Goal: Information Seeking & Learning: Find specific fact

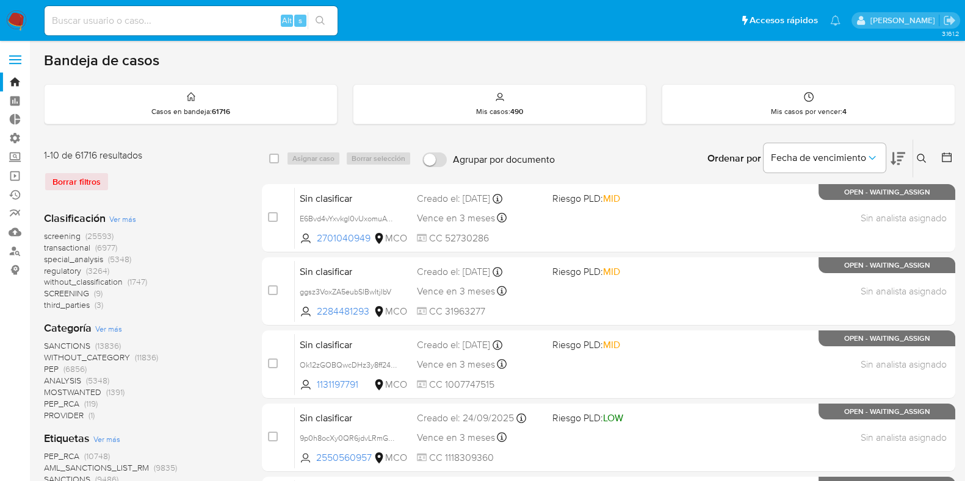
click at [13, 55] on span at bounding box center [15, 56] width 12 height 2
click at [0, 0] on input "checkbox" at bounding box center [0, 0] width 0 height 0
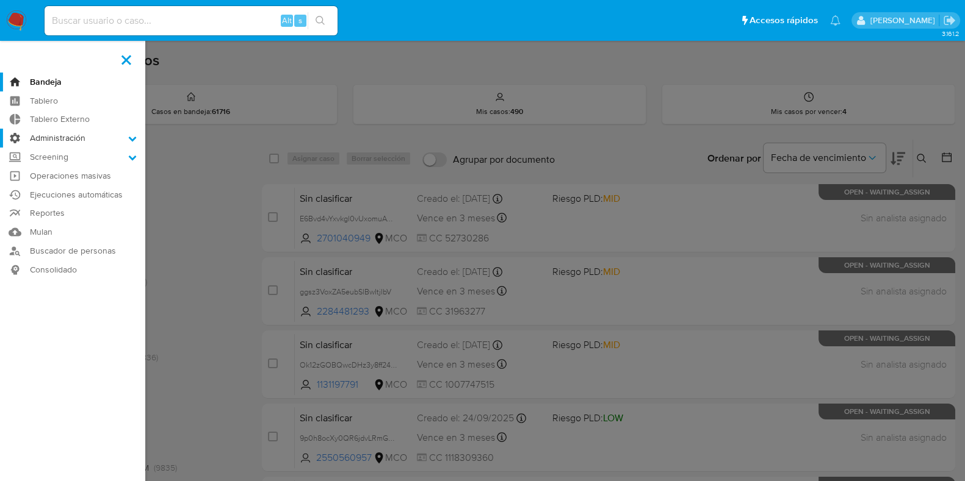
click at [74, 135] on label "Administración" at bounding box center [72, 138] width 145 height 19
click at [0, 0] on input "Administración" at bounding box center [0, 0] width 0 height 0
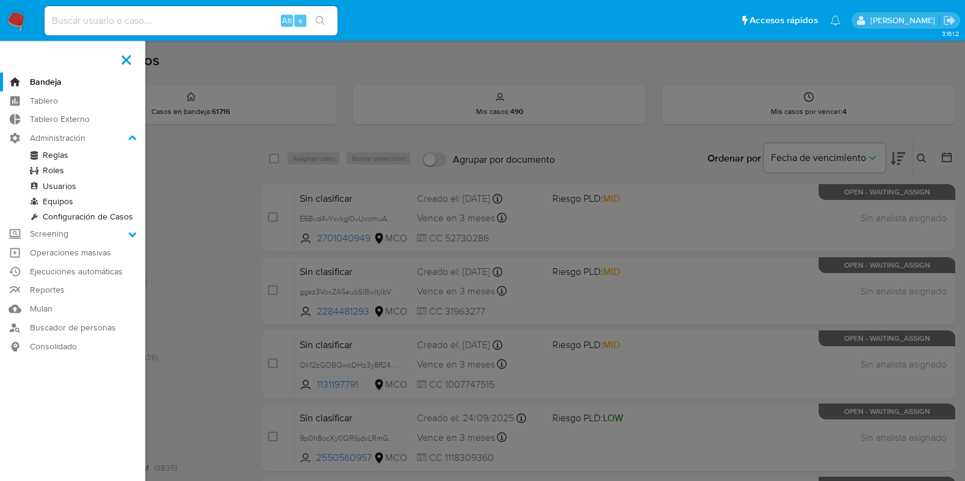
click at [60, 184] on link "Usuarios" at bounding box center [72, 186] width 145 height 15
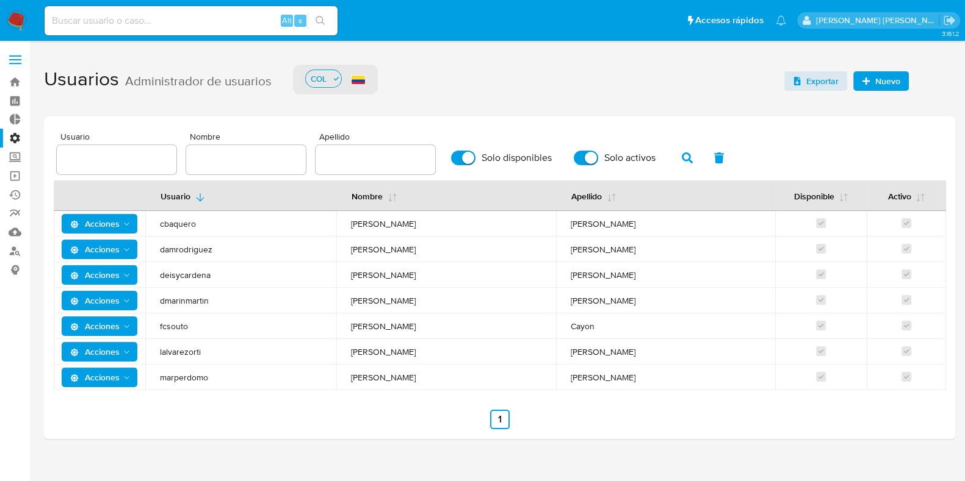
drag, startPoint x: 215, startPoint y: 276, endPoint x: 161, endPoint y: 275, distance: 54.3
click at [161, 275] on span "deisycardena" at bounding box center [241, 275] width 162 height 11
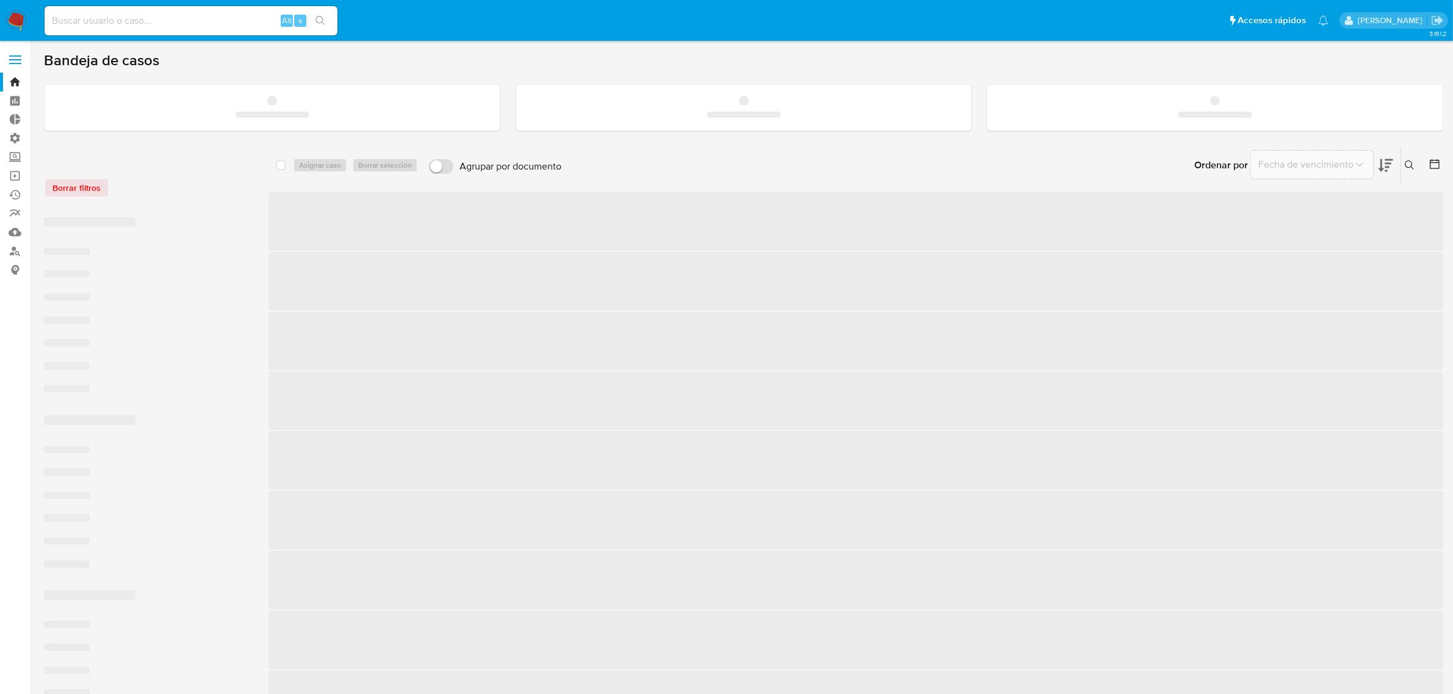
click at [20, 61] on label at bounding box center [15, 60] width 31 height 26
click at [0, 0] on input "checkbox" at bounding box center [0, 0] width 0 height 0
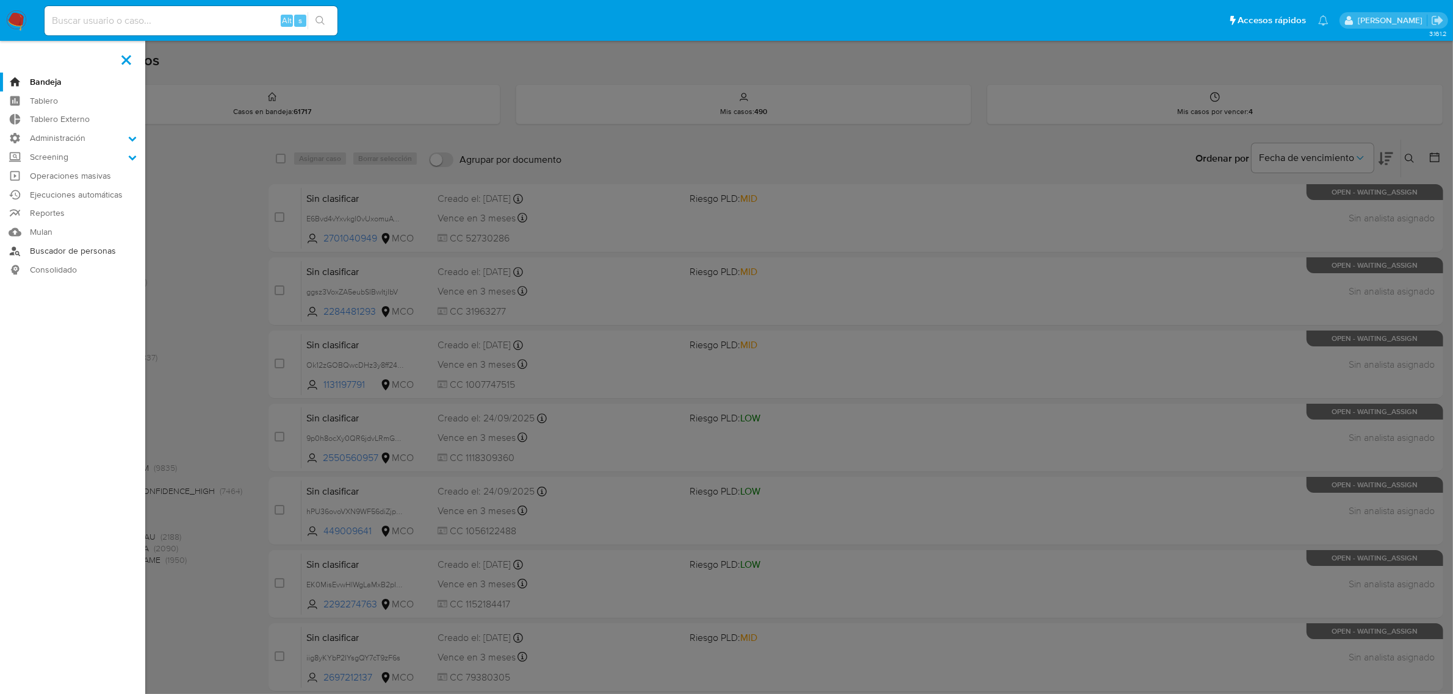
click at [61, 254] on link "Buscador de personas" at bounding box center [72, 251] width 145 height 19
click at [89, 251] on link "Buscador de personas" at bounding box center [72, 251] width 145 height 19
click at [59, 250] on link "Buscador de personas" at bounding box center [72, 251] width 145 height 19
click at [181, 287] on label at bounding box center [726, 347] width 1453 height 694
click at [0, 0] on input "checkbox" at bounding box center [0, 0] width 0 height 0
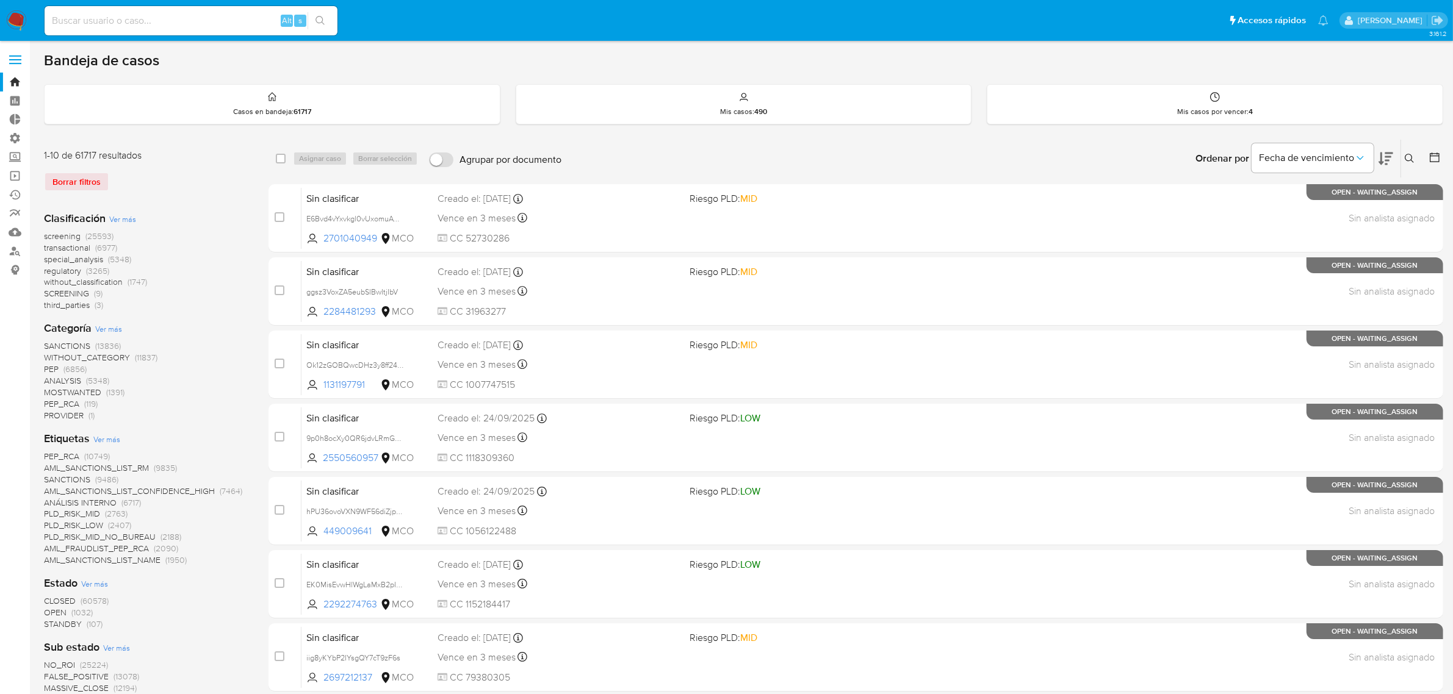
click at [9, 56] on span at bounding box center [15, 56] width 12 height 2
click at [0, 0] on input "checkbox" at bounding box center [0, 0] width 0 height 0
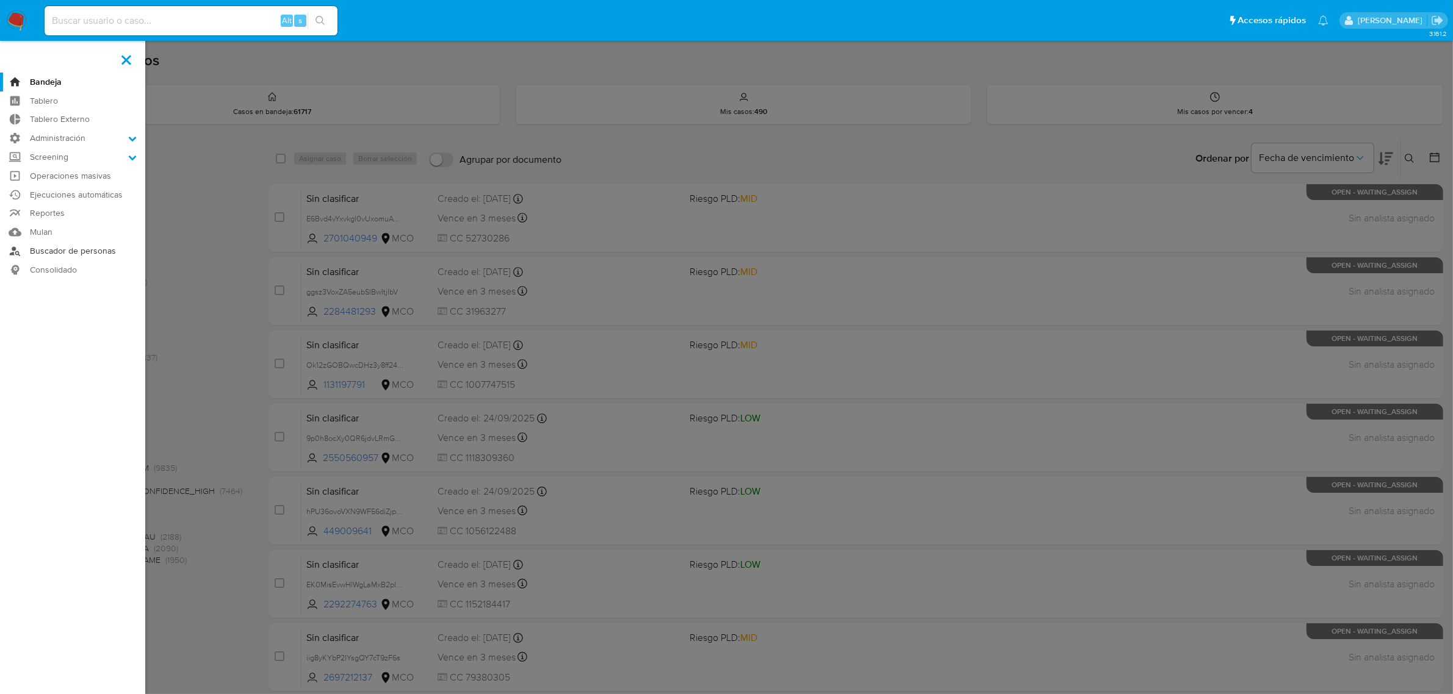
click at [43, 259] on link "Buscador de personas" at bounding box center [72, 251] width 145 height 19
click at [38, 254] on link "Buscador de personas" at bounding box center [72, 251] width 145 height 19
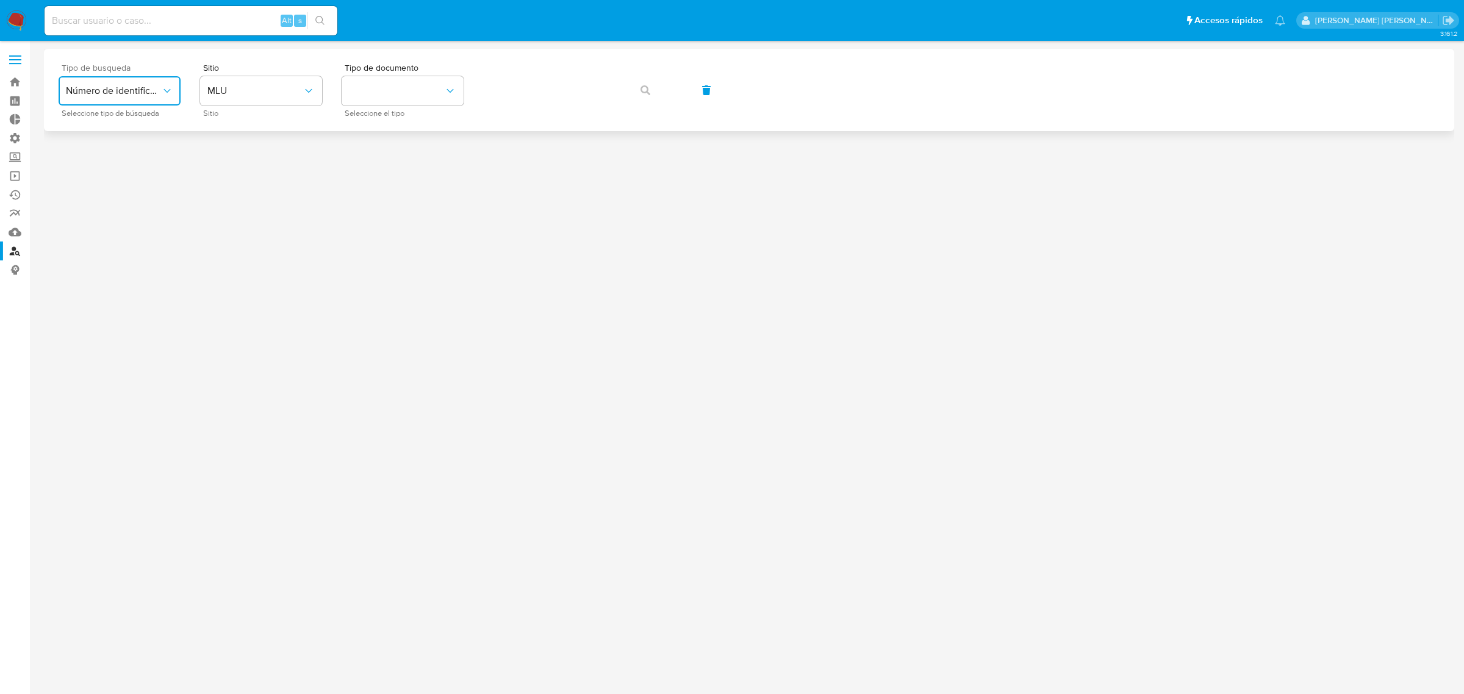
click at [164, 101] on button "Número de identificación" at bounding box center [120, 90] width 122 height 29
drag, startPoint x: 107, startPoint y: 125, endPoint x: 162, endPoint y: 117, distance: 56.2
click at [108, 125] on span "Número de identificación" at bounding box center [116, 130] width 100 height 24
click at [264, 95] on button "site_id" at bounding box center [261, 90] width 122 height 29
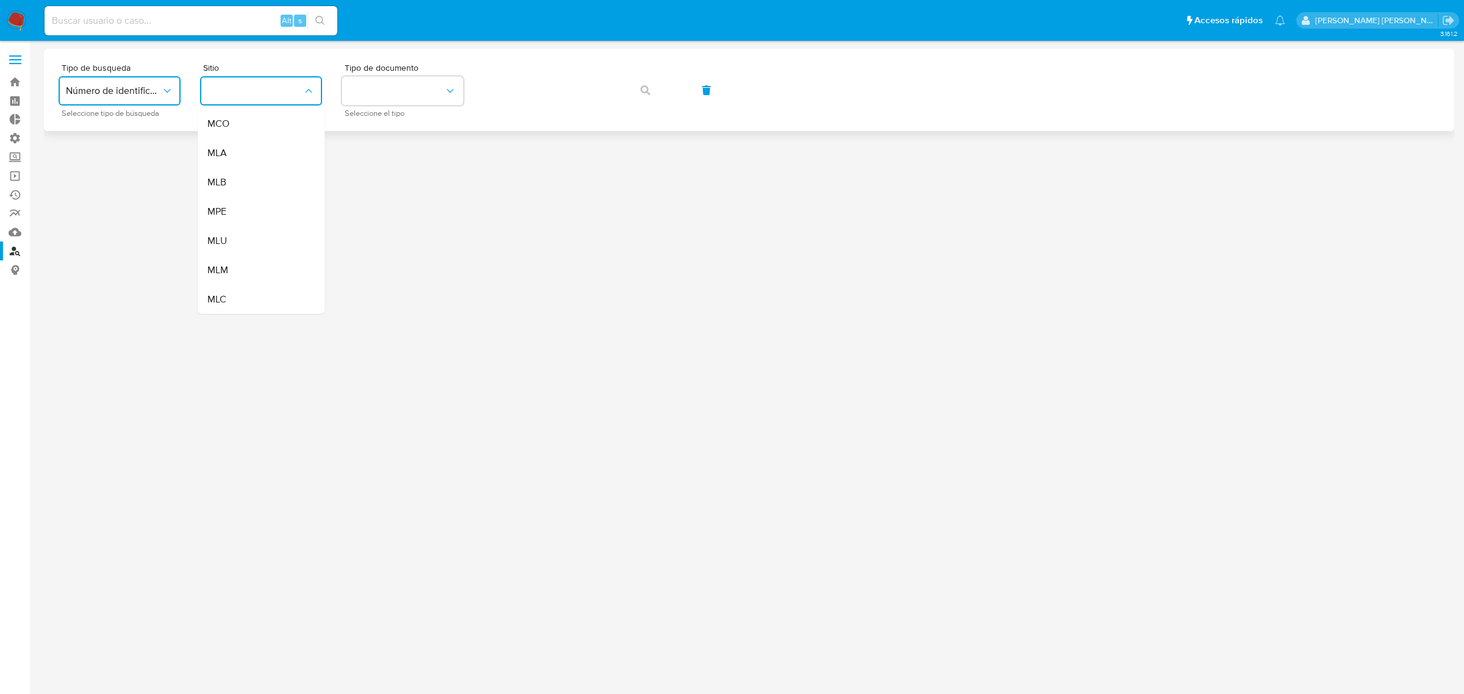
drag, startPoint x: 223, startPoint y: 130, endPoint x: 325, endPoint y: 117, distance: 103.4
click at [226, 129] on div "MCO" at bounding box center [257, 123] width 100 height 29
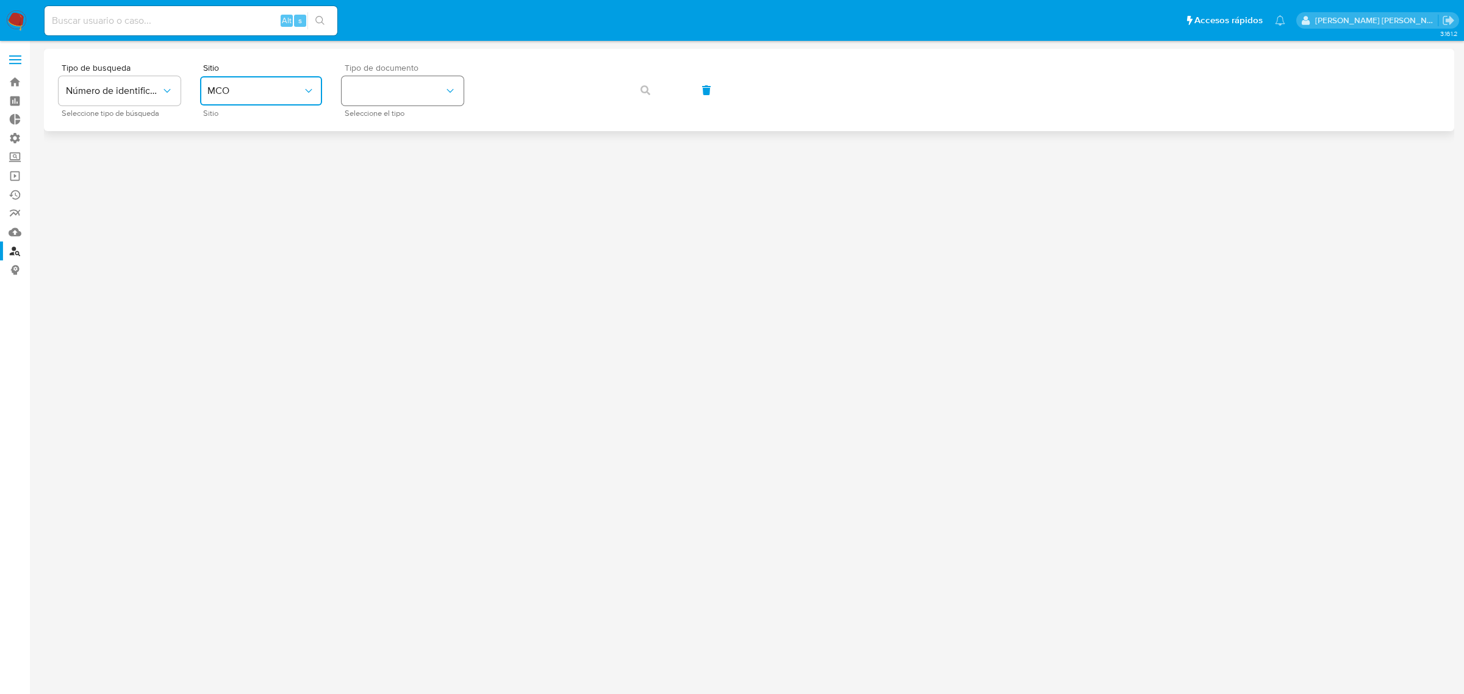
click at [429, 85] on button "identificationType" at bounding box center [403, 90] width 122 height 29
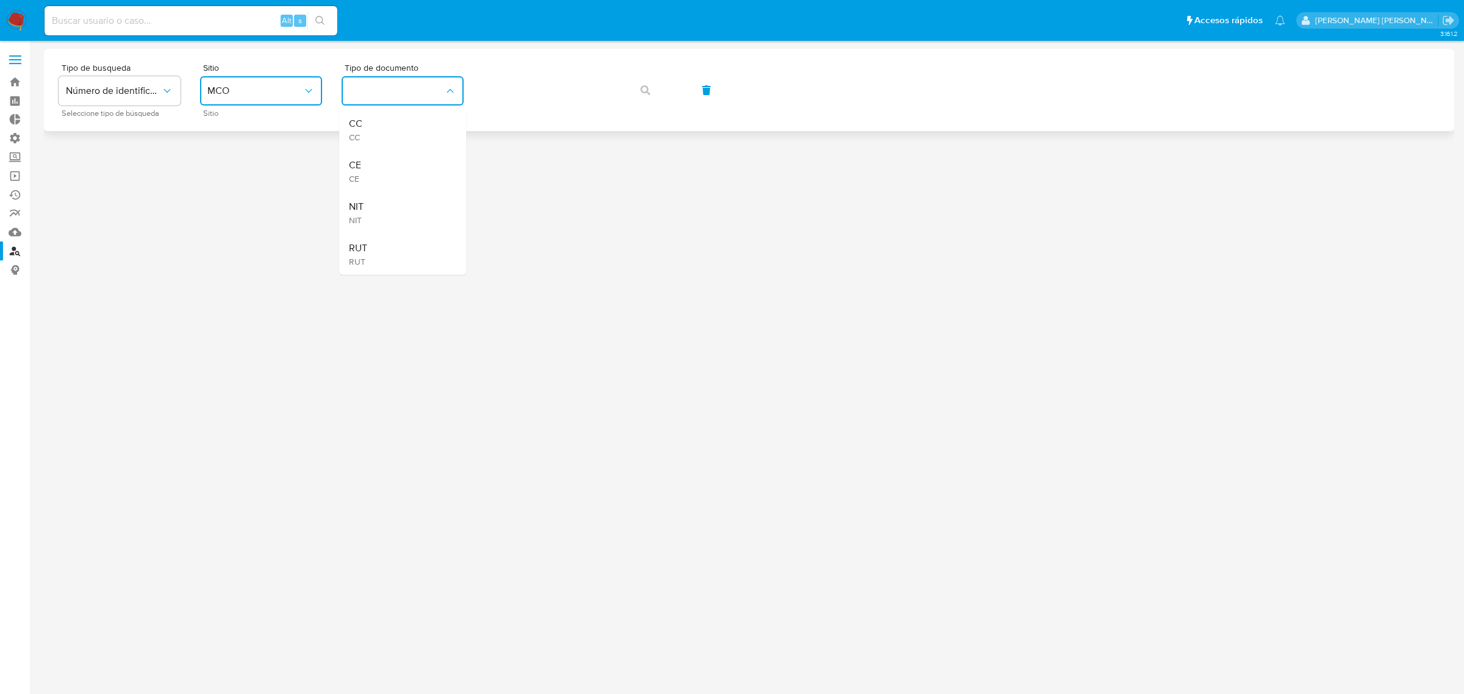
drag, startPoint x: 383, startPoint y: 127, endPoint x: 477, endPoint y: 98, distance: 98.4
click at [398, 121] on div "CC CC" at bounding box center [399, 129] width 100 height 41
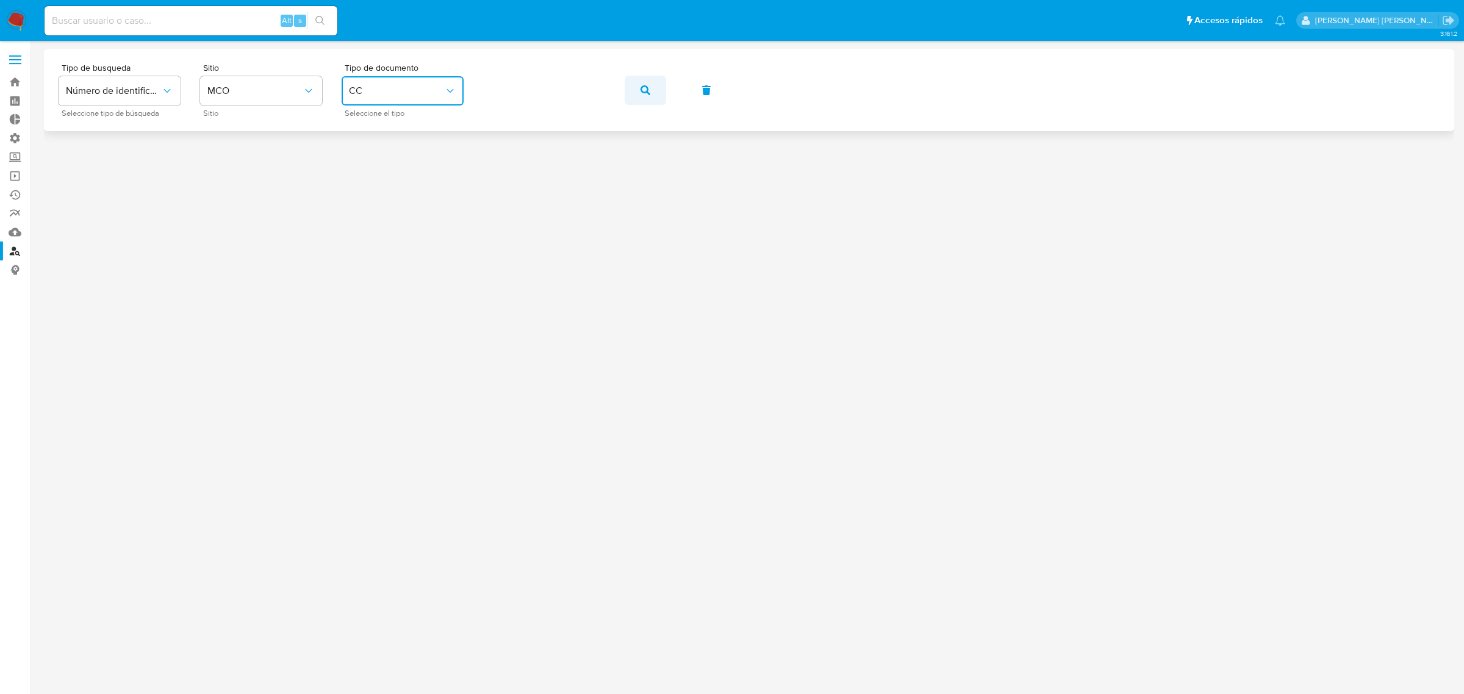
click at [639, 90] on button "button" at bounding box center [645, 90] width 41 height 29
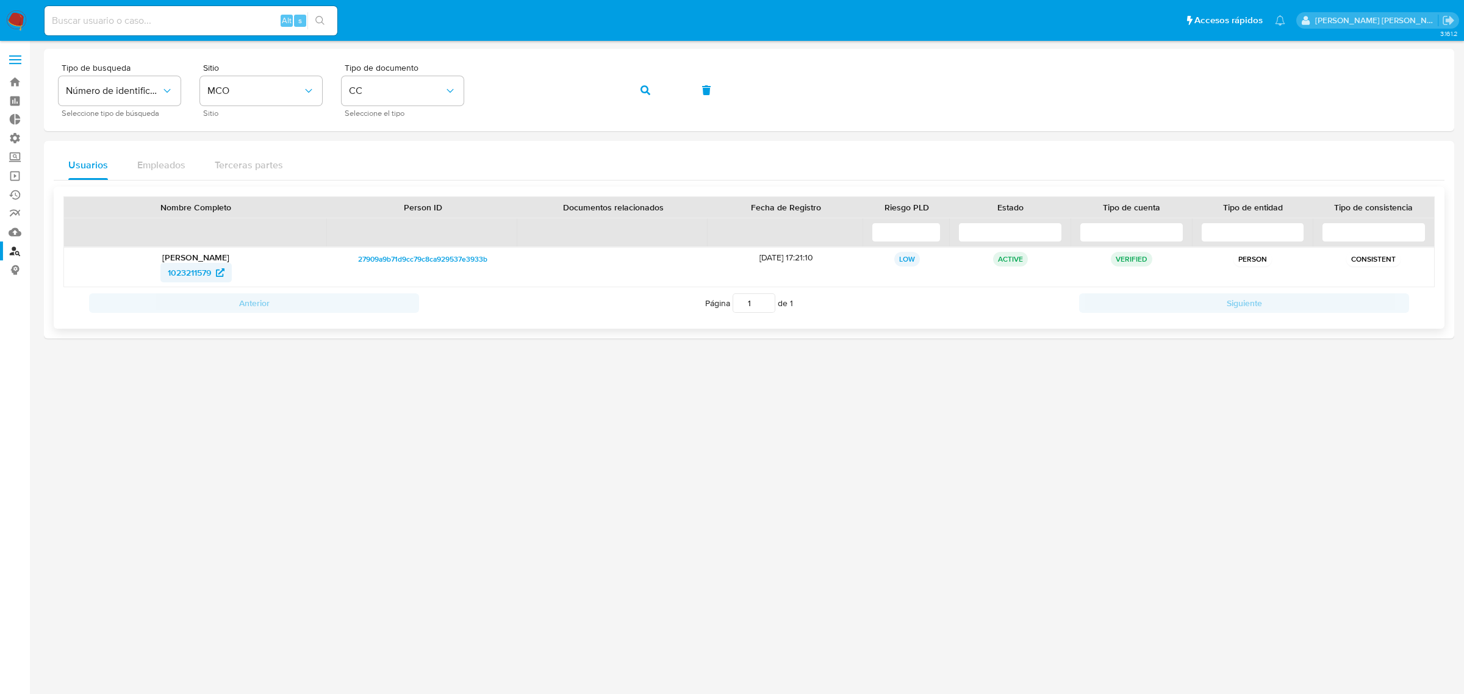
click at [196, 273] on span "1023211579" at bounding box center [189, 273] width 43 height 20
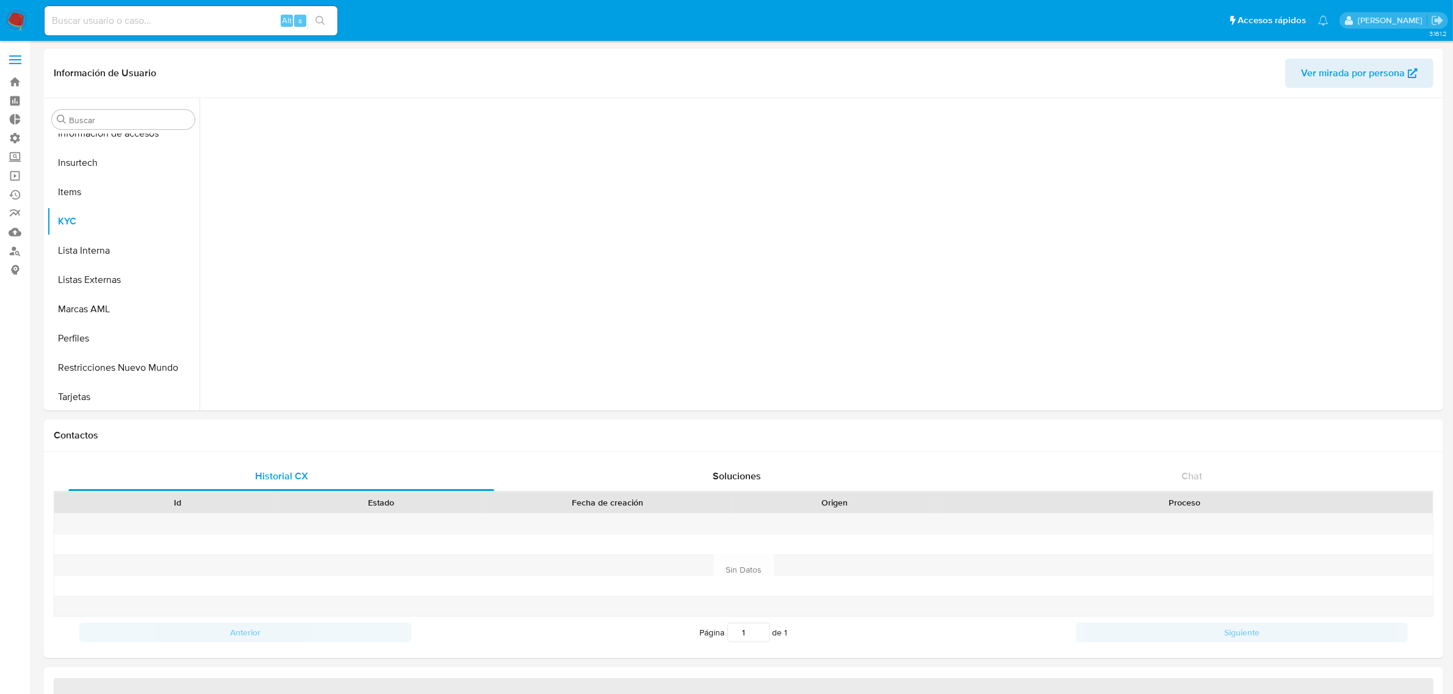
scroll to position [574, 0]
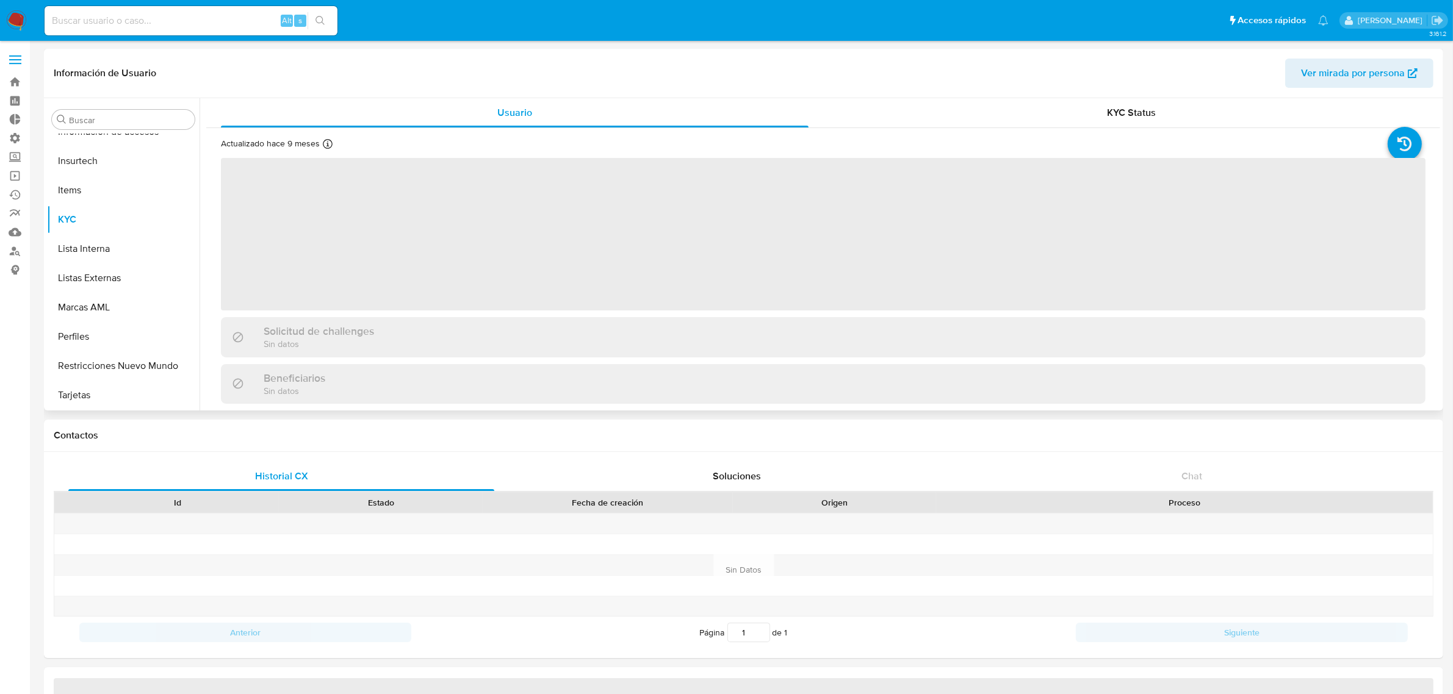
select select "10"
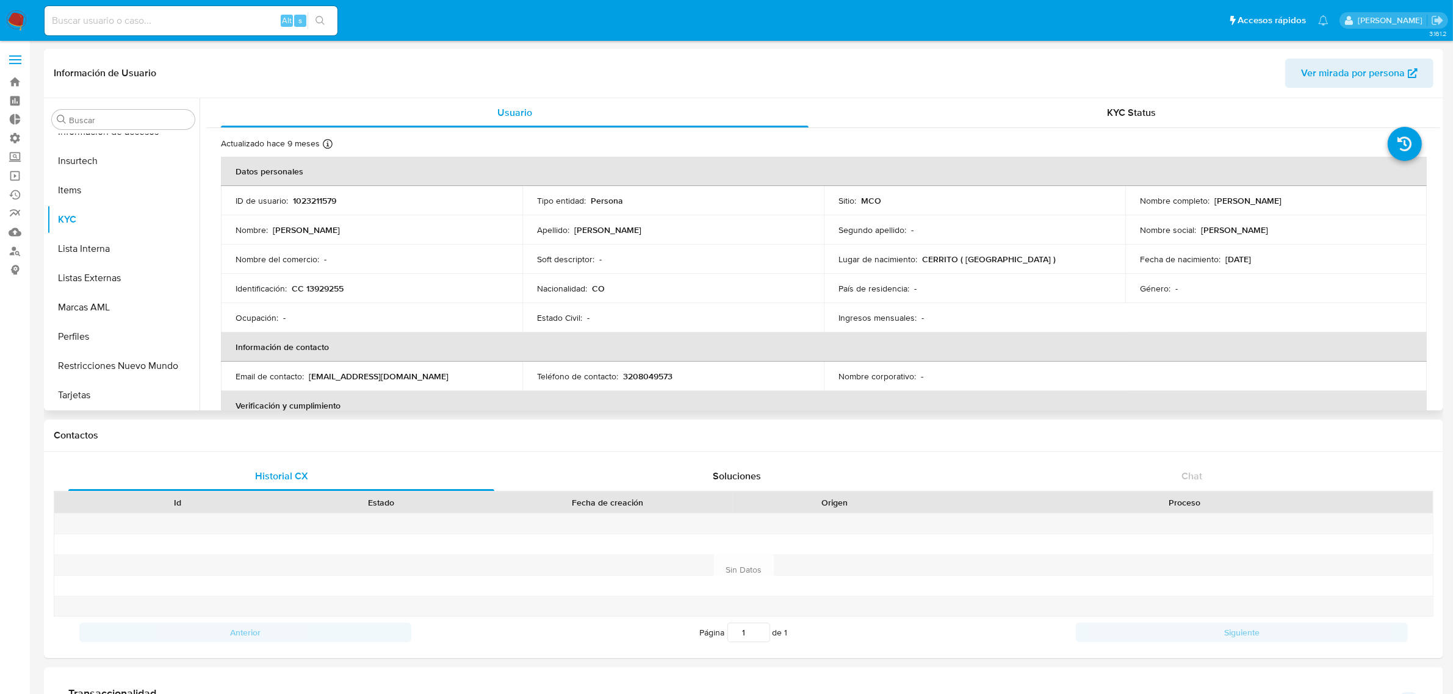
click at [322, 193] on td "ID de usuario : 1023211579" at bounding box center [371, 200] width 301 height 29
copy div "ID de usuario : 1023211579"
click at [739, 233] on div "Apellido : [PERSON_NAME]" at bounding box center [673, 230] width 272 height 11
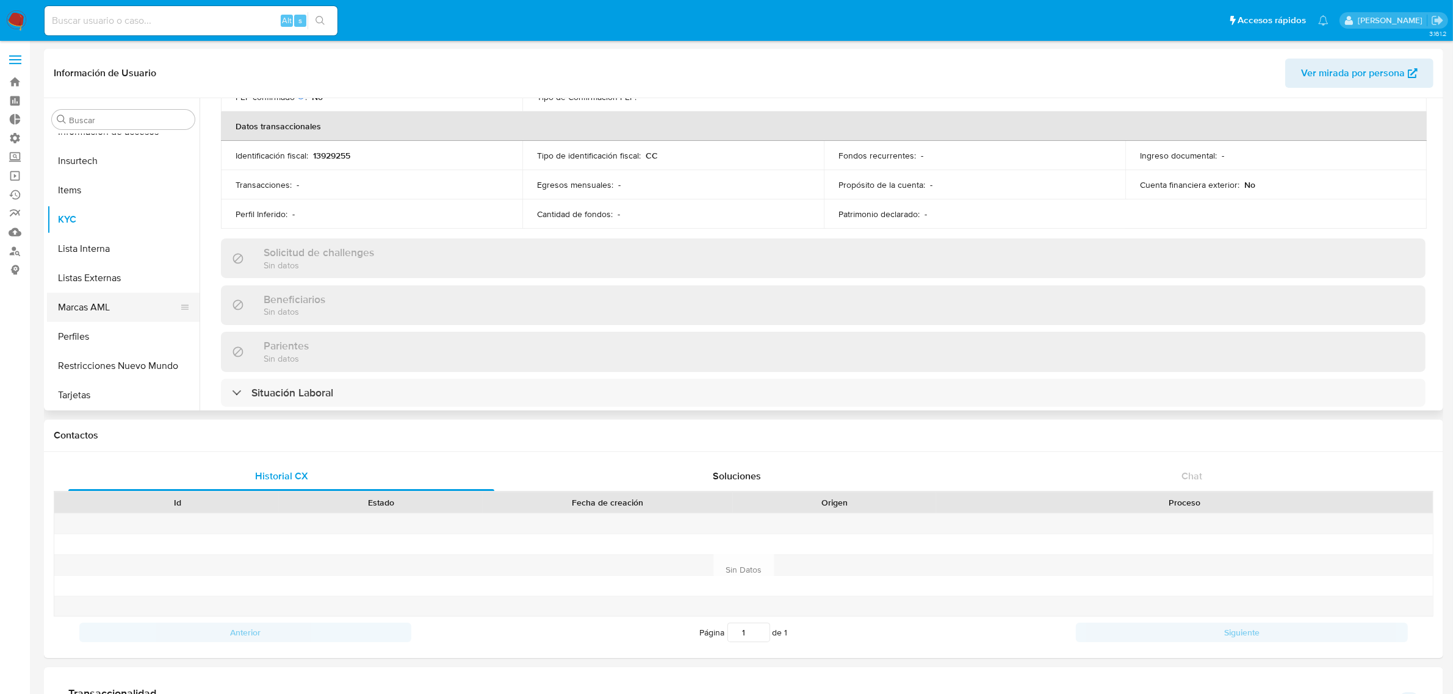
scroll to position [381, 0]
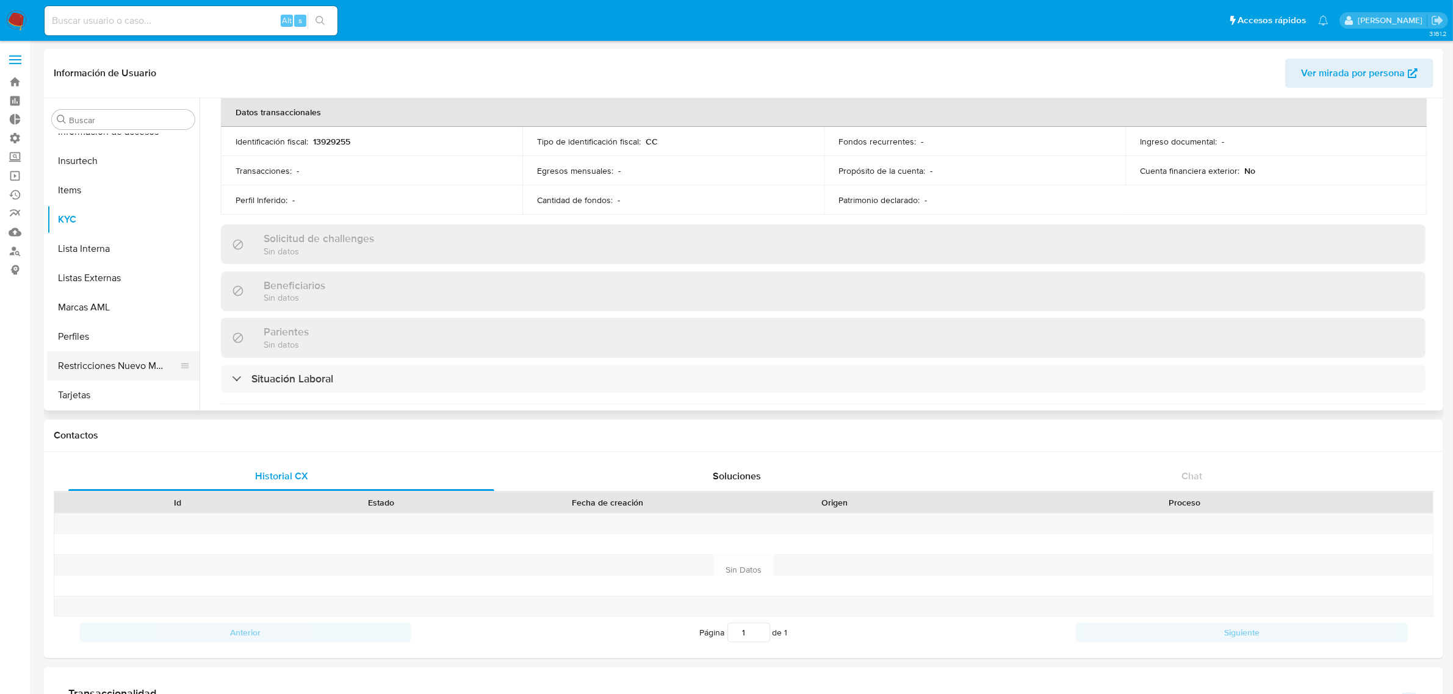
click at [99, 355] on button "Restricciones Nuevo Mundo" at bounding box center [118, 365] width 143 height 29
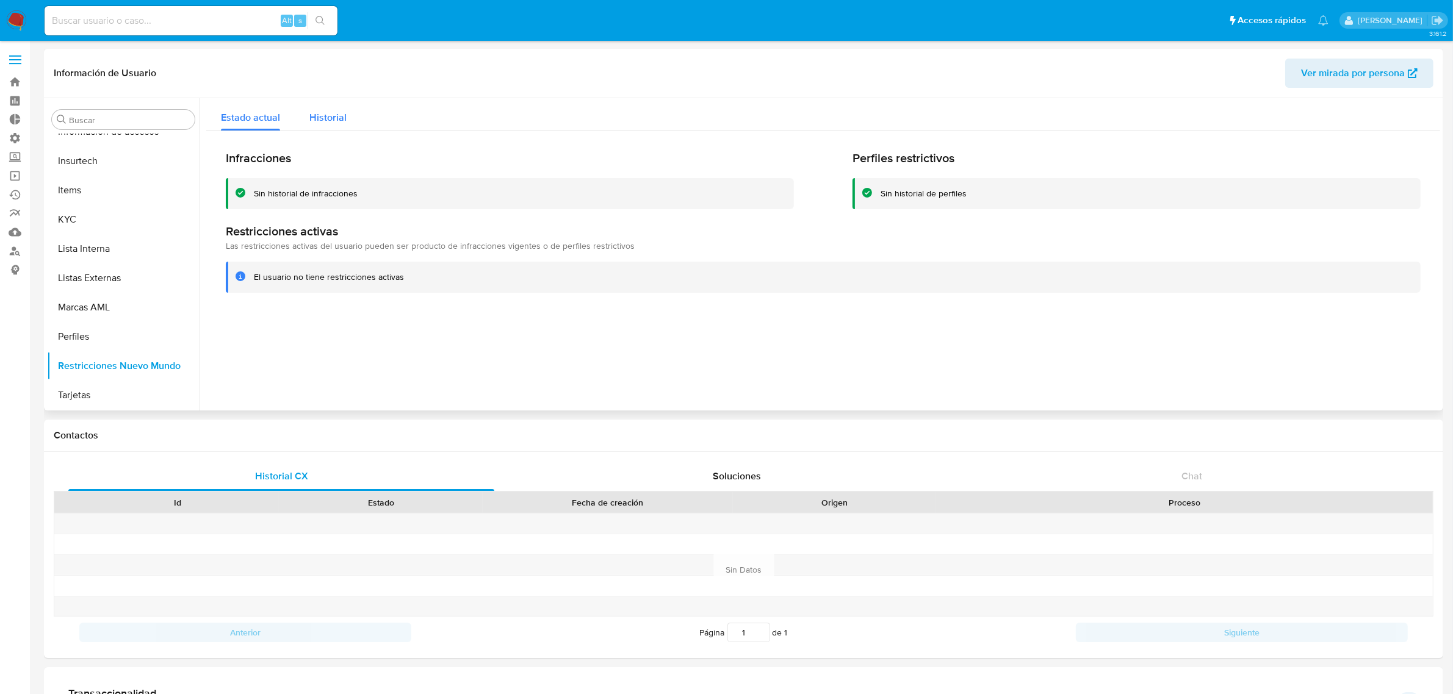
click at [334, 119] on span "Historial" at bounding box center [327, 117] width 37 height 14
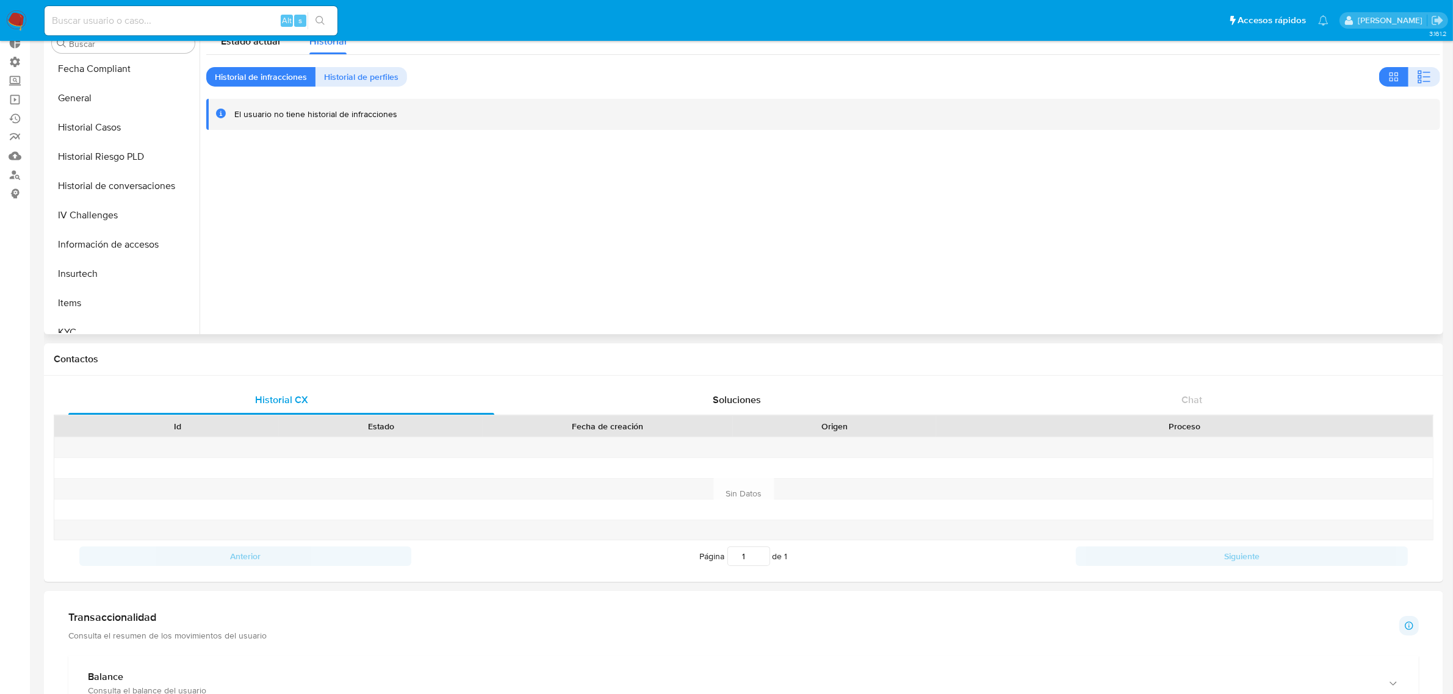
scroll to position [421, 0]
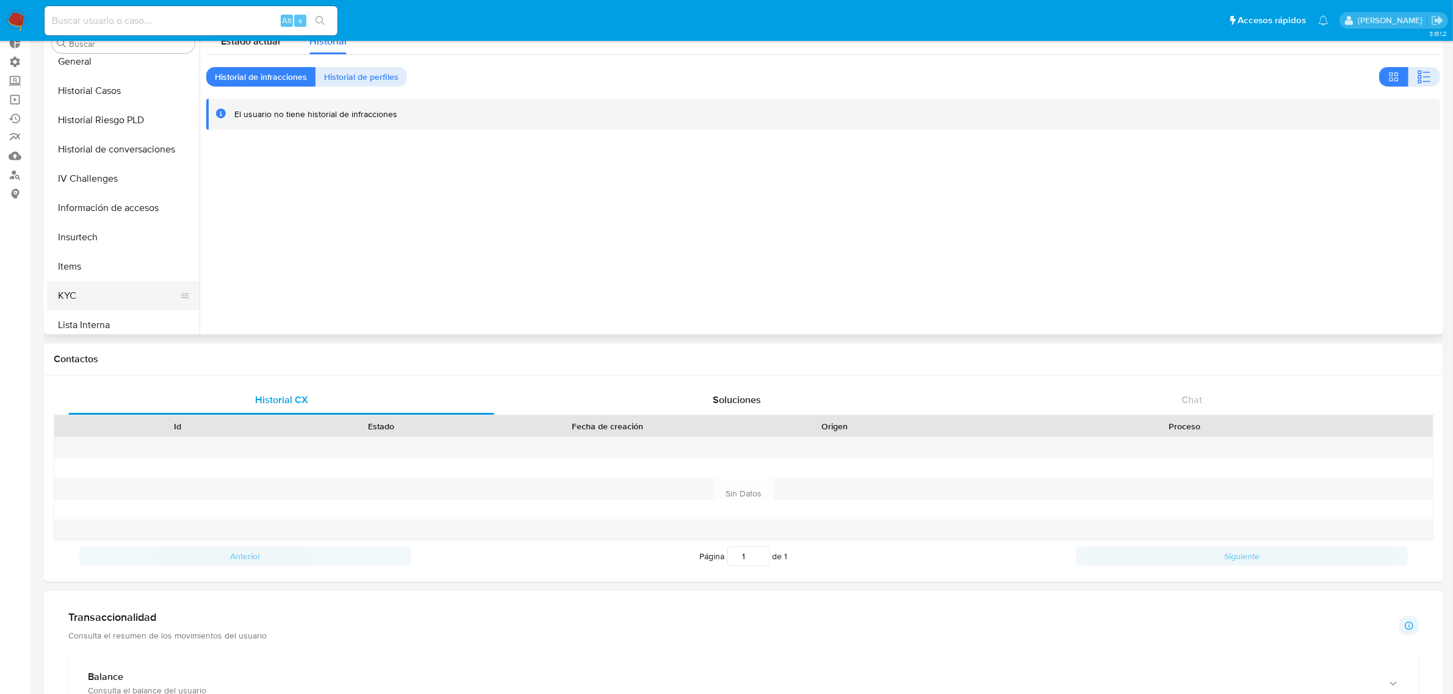
click at [89, 290] on button "KYC" at bounding box center [118, 295] width 143 height 29
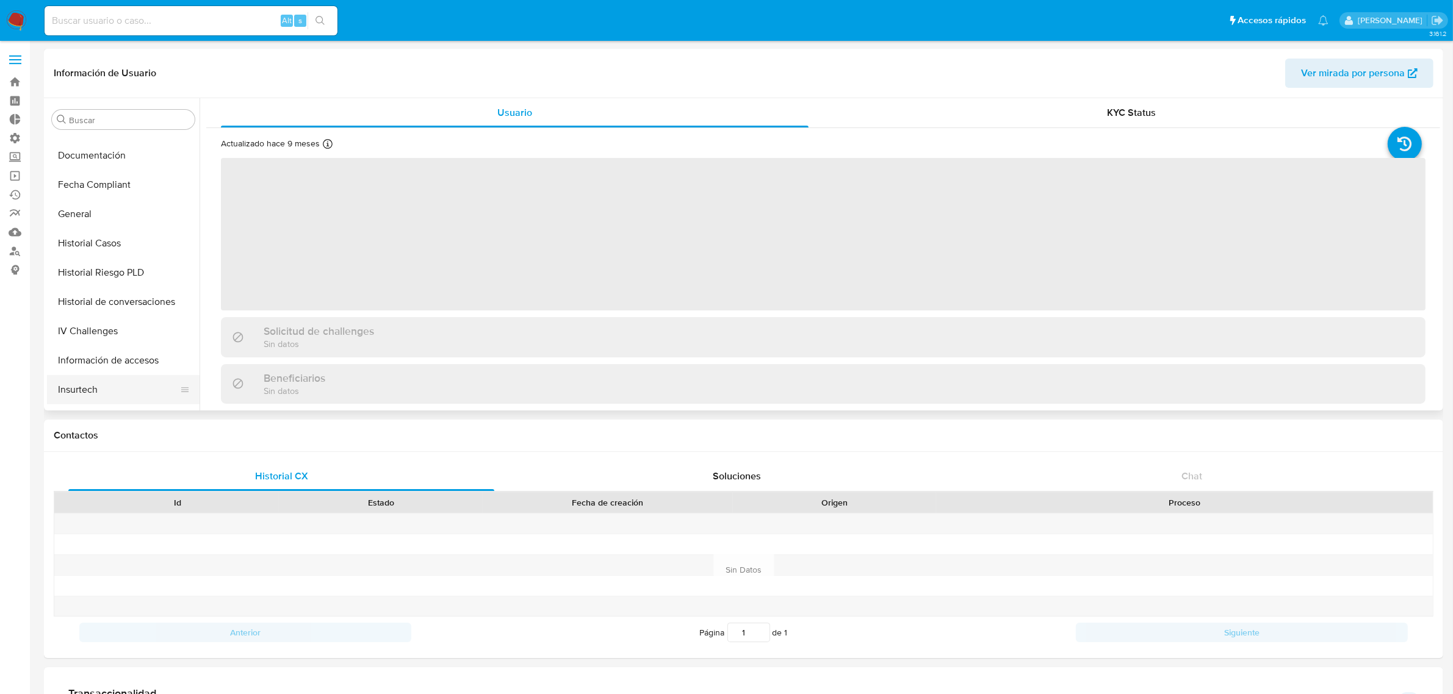
scroll to position [268, 0]
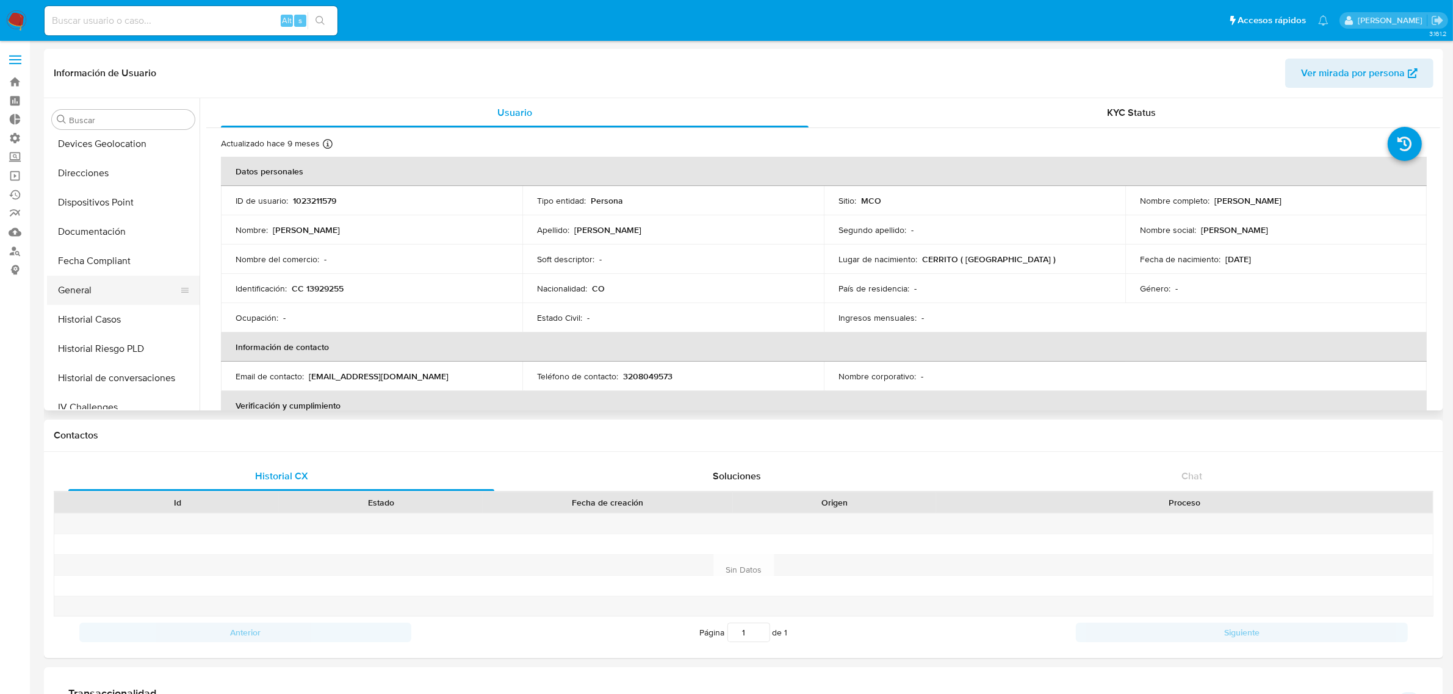
click at [87, 286] on button "General" at bounding box center [118, 290] width 143 height 29
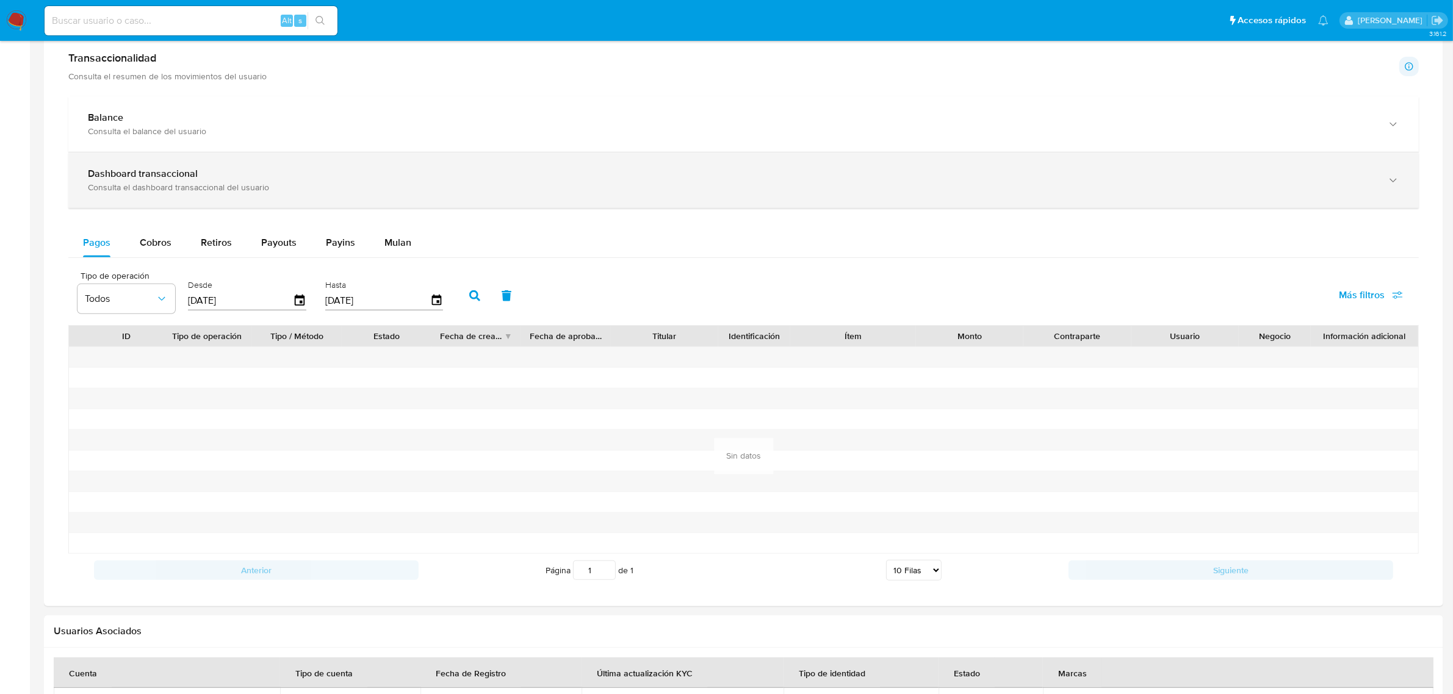
scroll to position [686, 0]
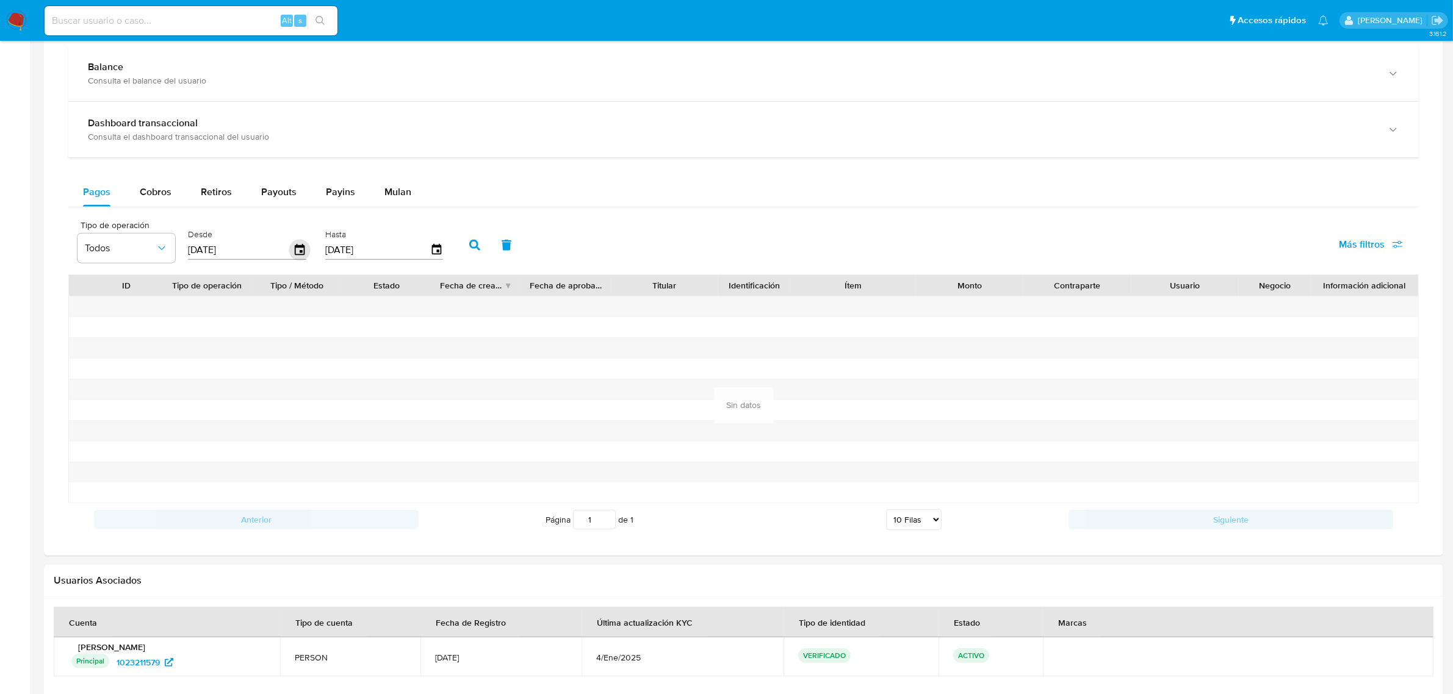
click at [296, 255] on icon "button" at bounding box center [300, 249] width 10 height 11
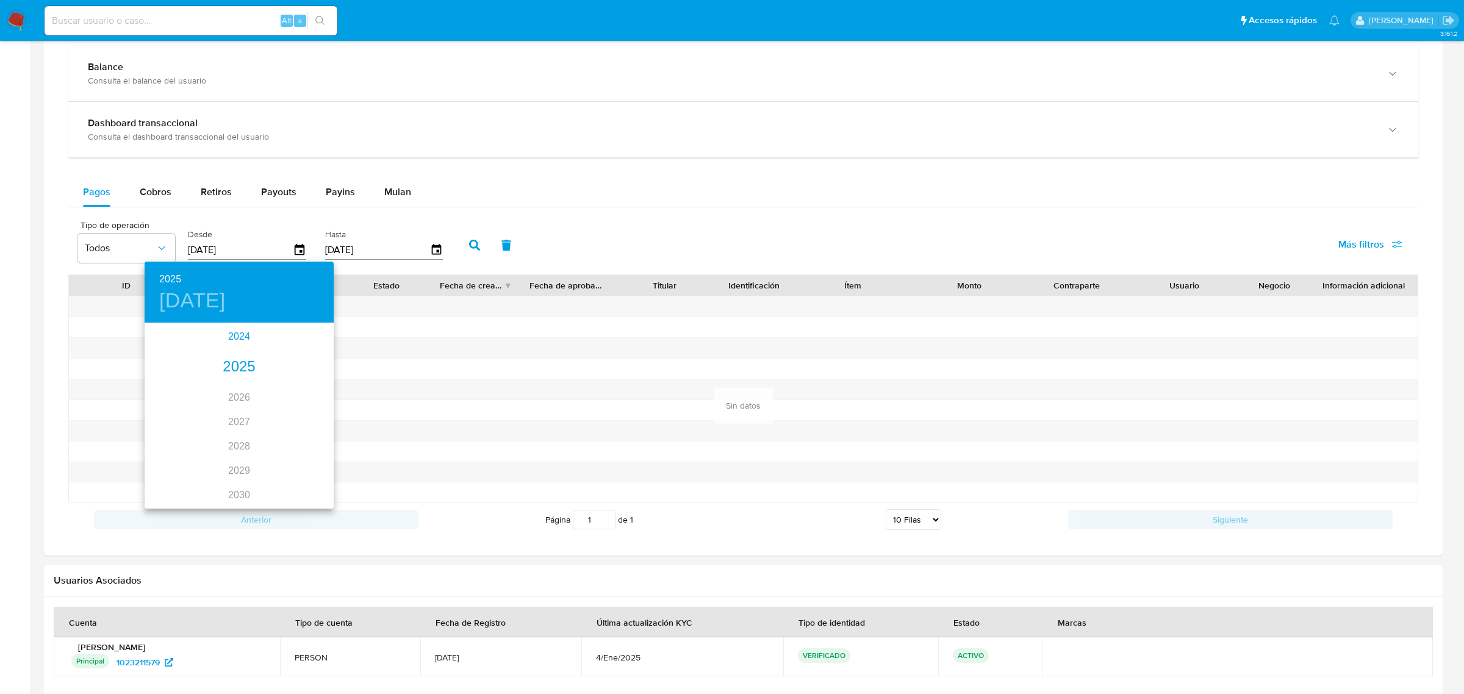
click at [244, 333] on div "2024" at bounding box center [239, 337] width 189 height 24
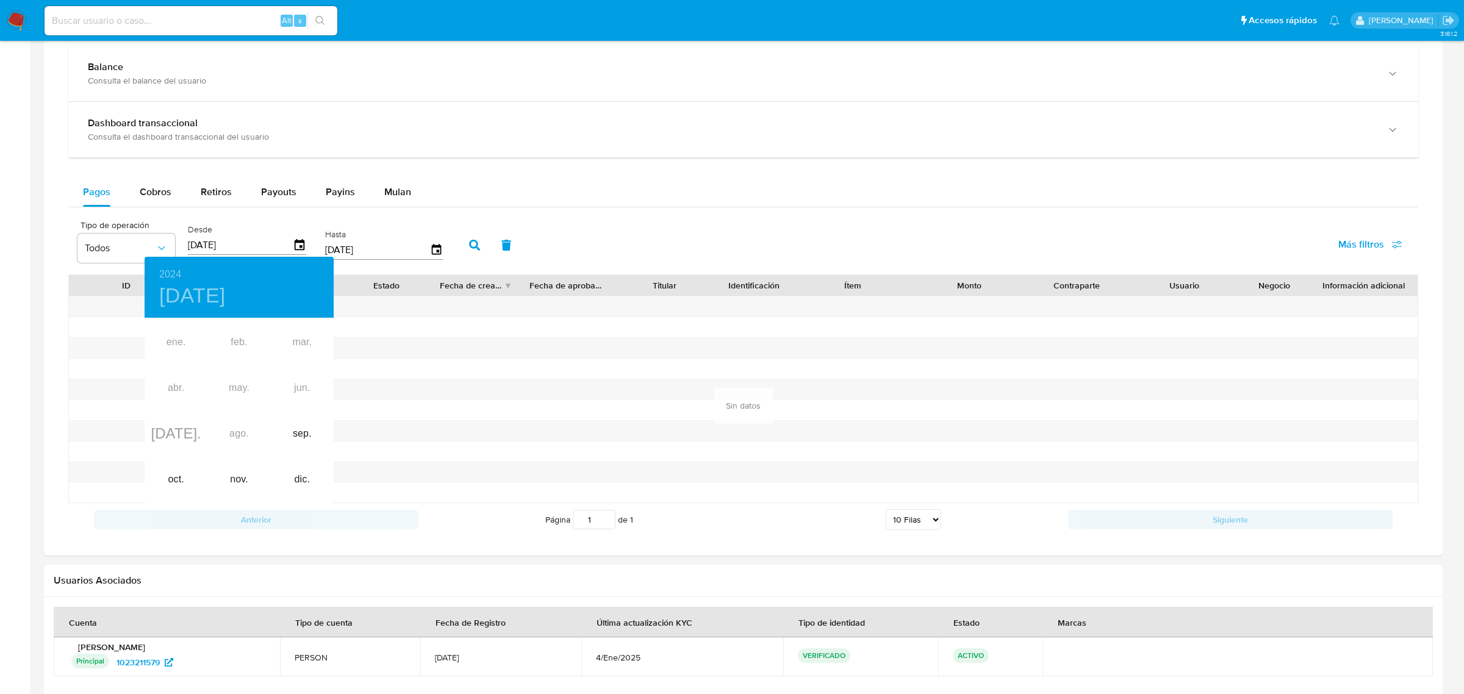
click at [467, 251] on div at bounding box center [732, 347] width 1464 height 694
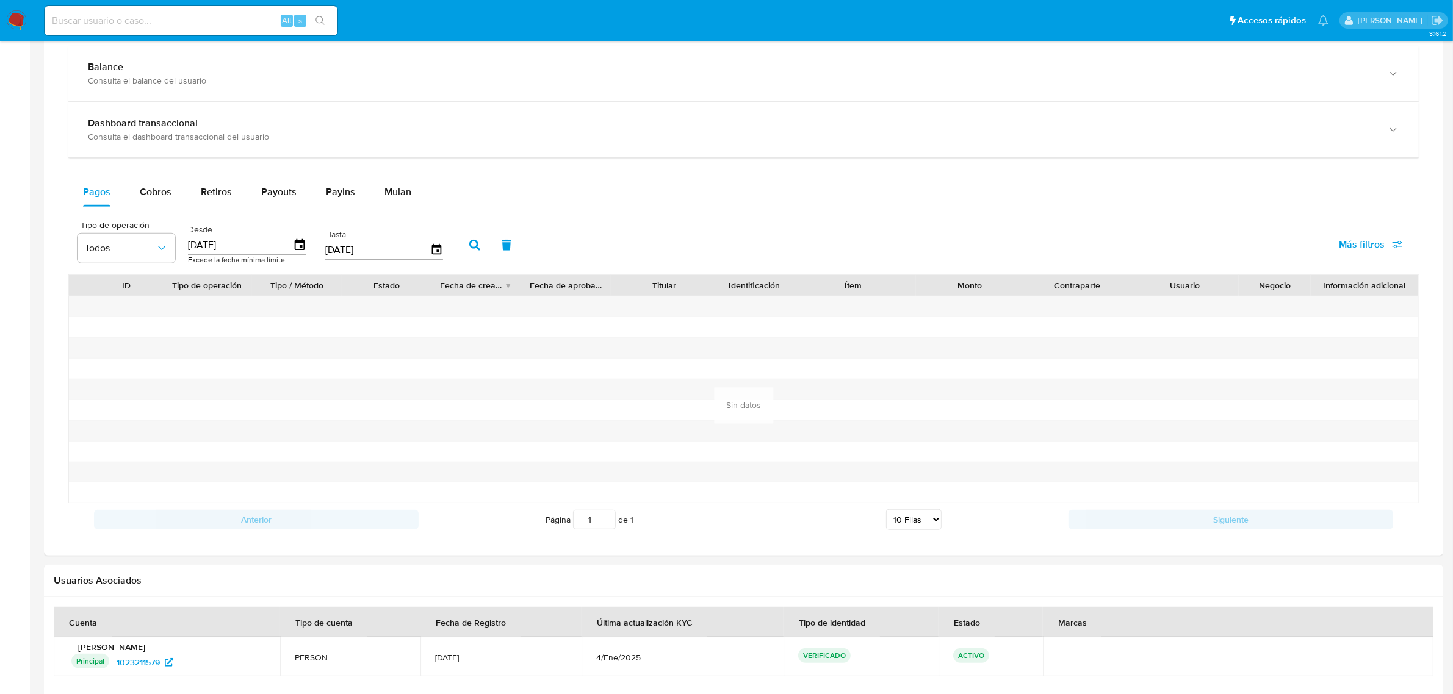
click at [474, 243] on icon "button" at bounding box center [474, 245] width 11 height 11
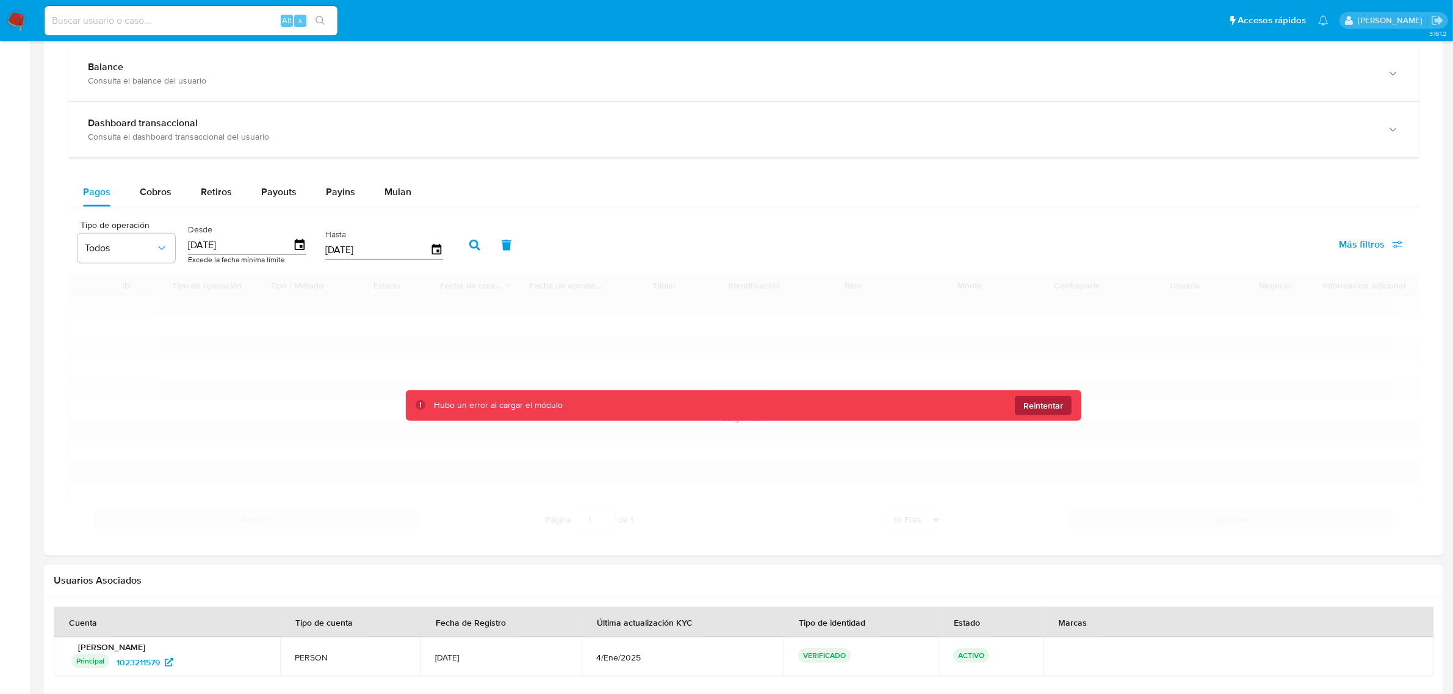
click at [1059, 412] on span "Reintentar" at bounding box center [1043, 406] width 40 height 20
click at [296, 249] on icon "button" at bounding box center [299, 245] width 21 height 21
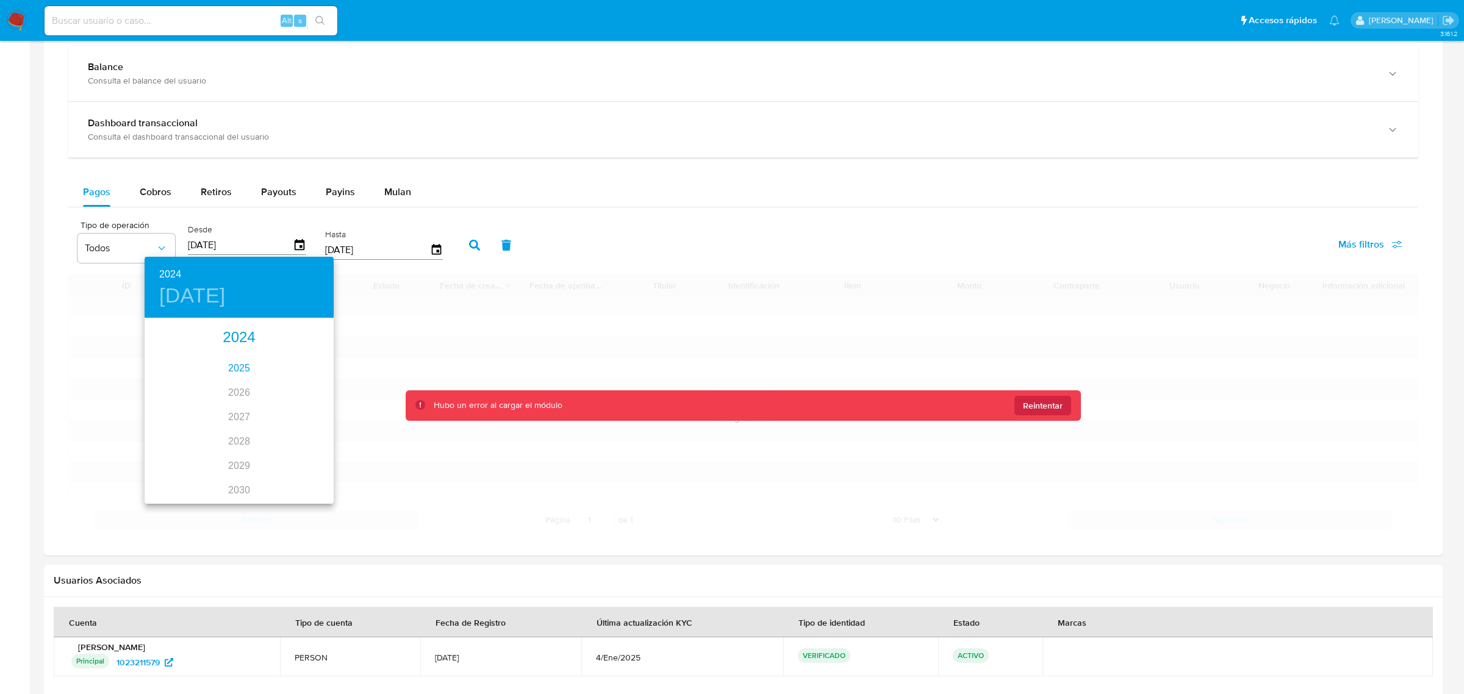
click at [248, 361] on div "2025" at bounding box center [239, 368] width 189 height 24
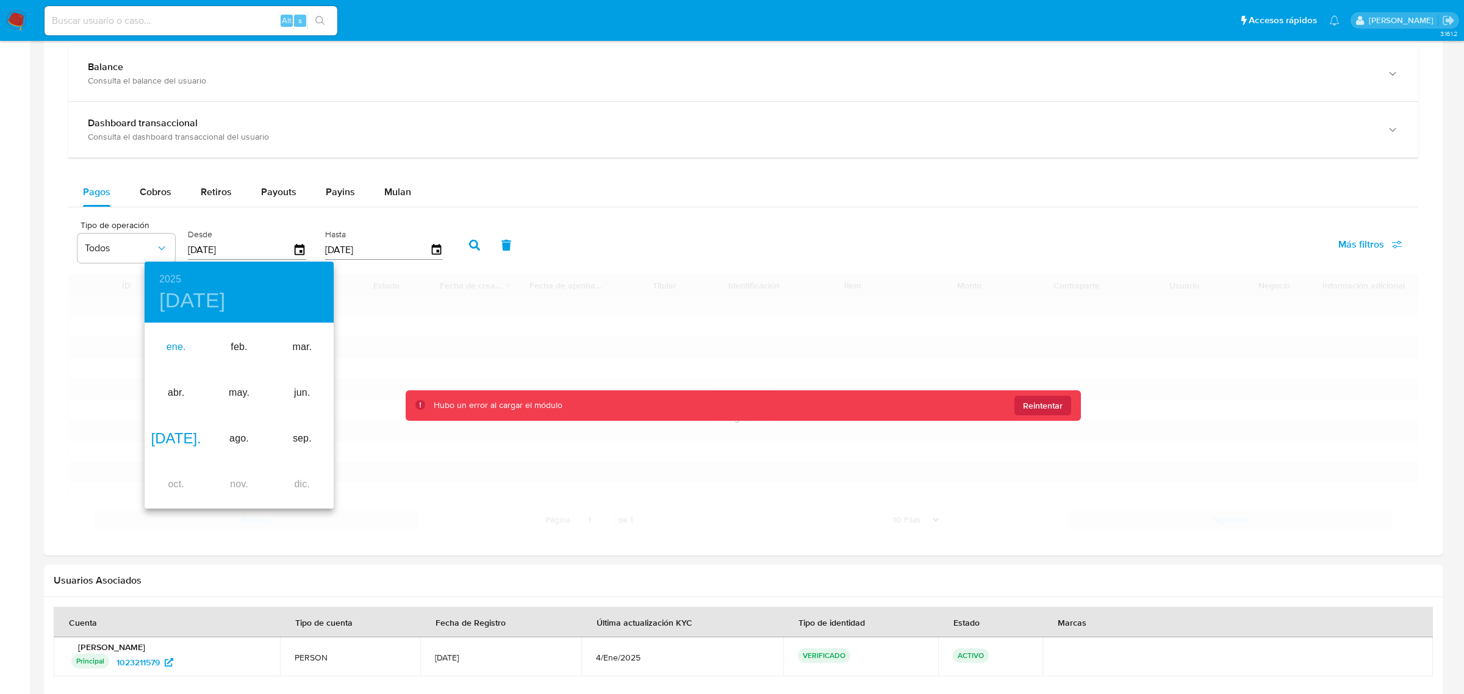
click at [190, 348] on div "ene." at bounding box center [176, 348] width 63 height 46
type input "[DATE]"
click at [461, 245] on div at bounding box center [732, 347] width 1464 height 694
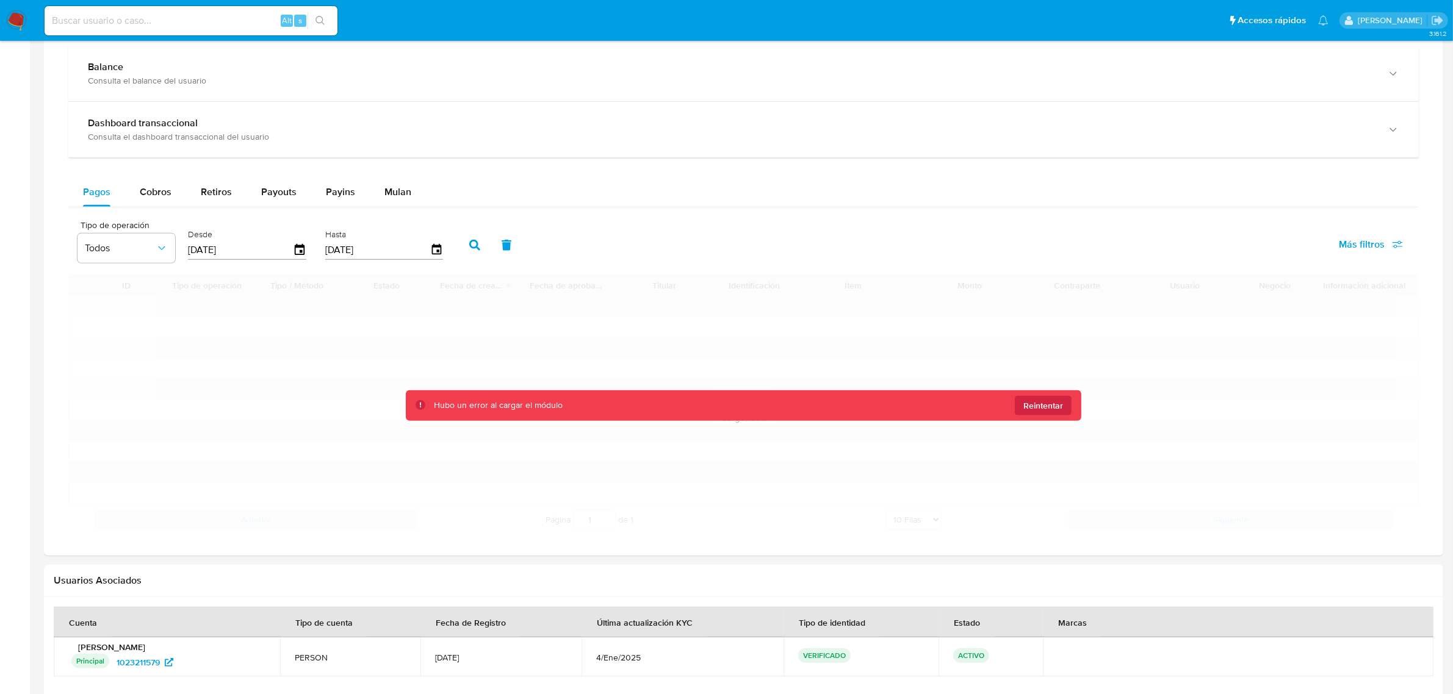
click at [469, 248] on icon "button" at bounding box center [474, 245] width 11 height 11
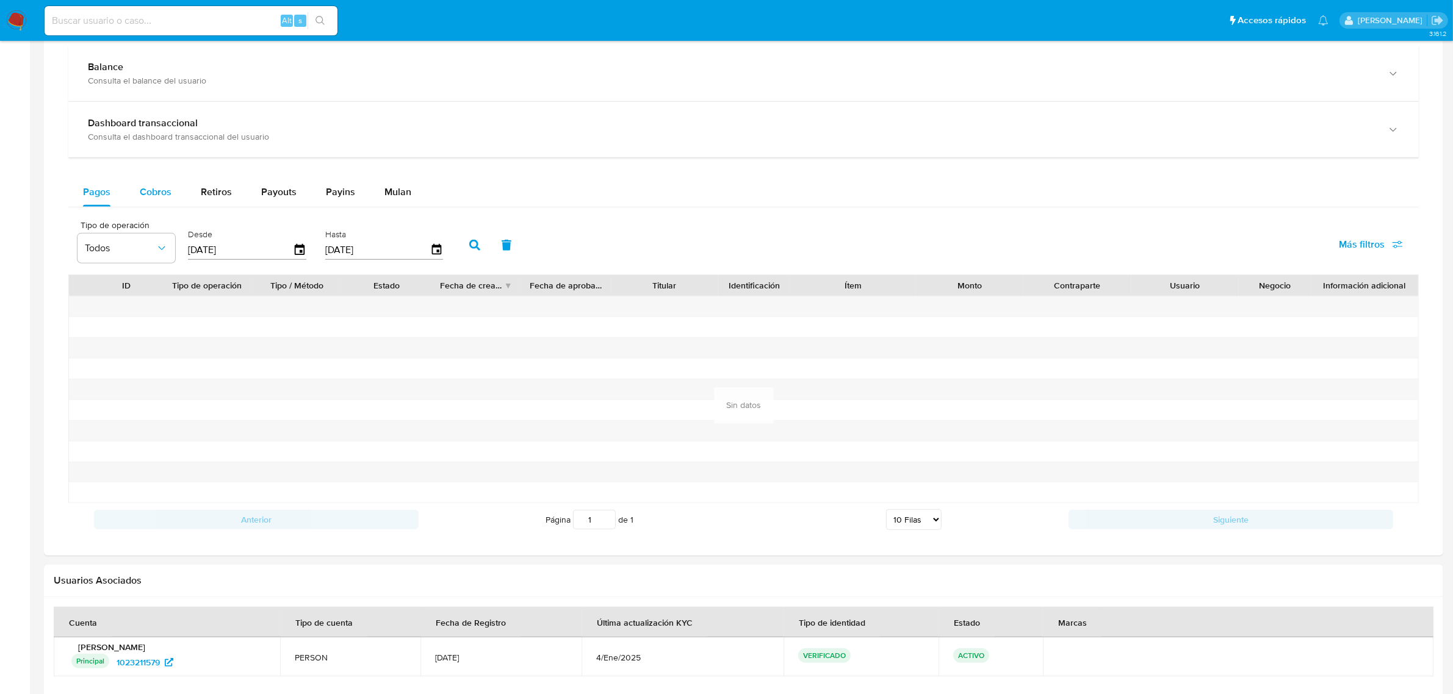
click at [151, 185] on div "Cobros" at bounding box center [156, 192] width 32 height 29
select select "10"
click at [209, 191] on span "Retiros" at bounding box center [216, 192] width 31 height 14
select select "10"
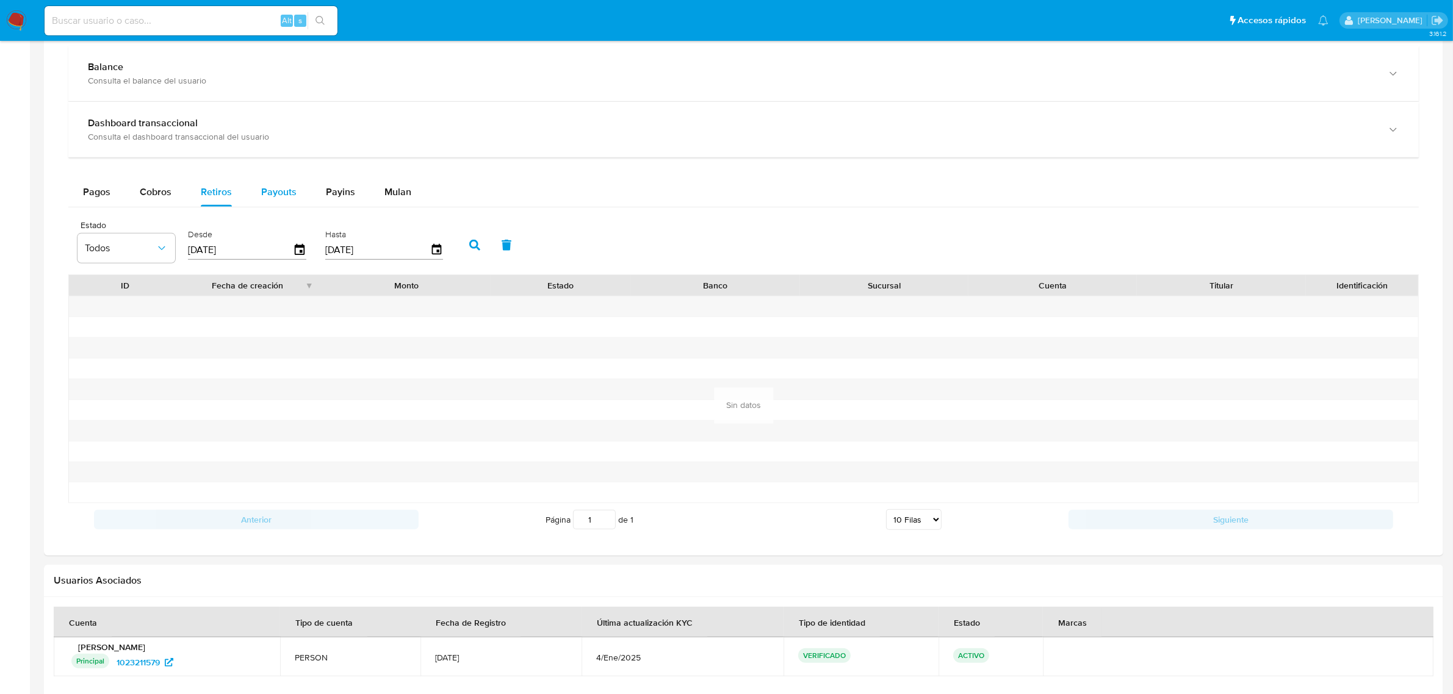
click at [264, 191] on span "Payouts" at bounding box center [278, 192] width 35 height 14
select select "10"
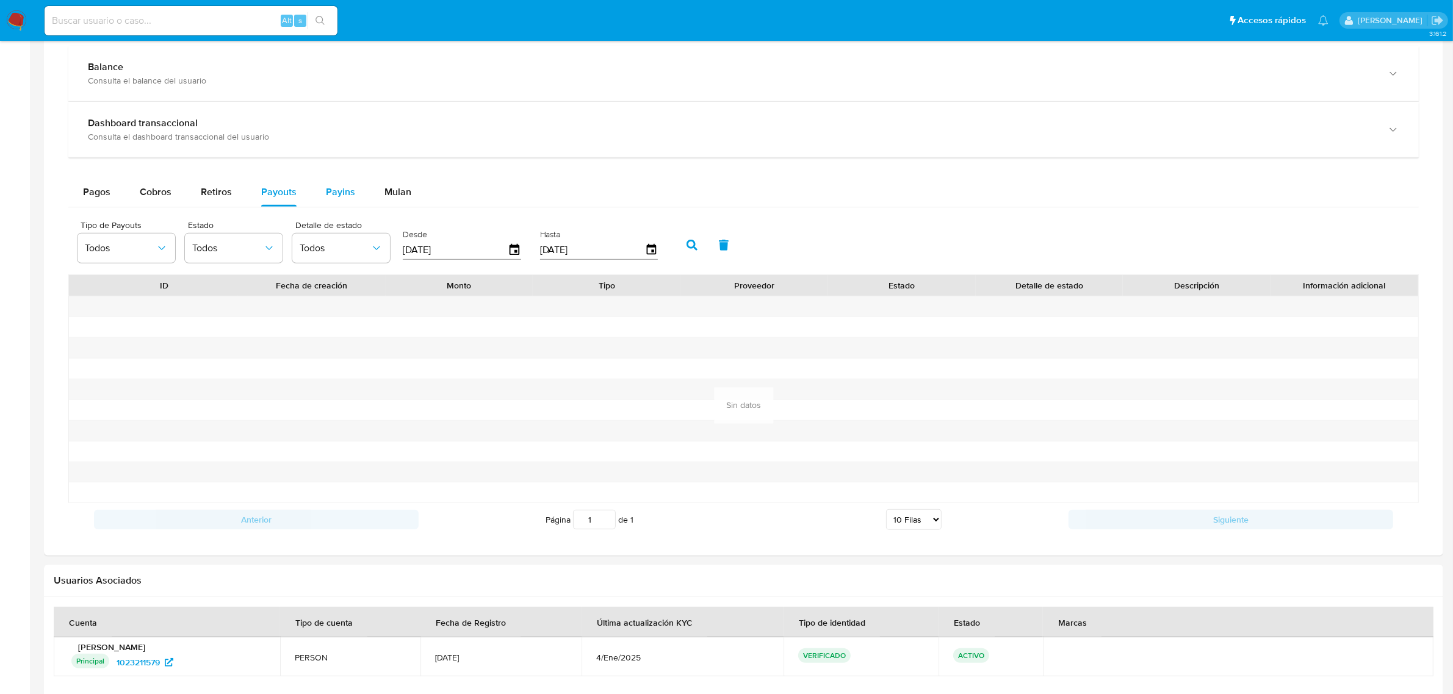
click at [327, 190] on span "Payins" at bounding box center [340, 192] width 29 height 14
select select "10"
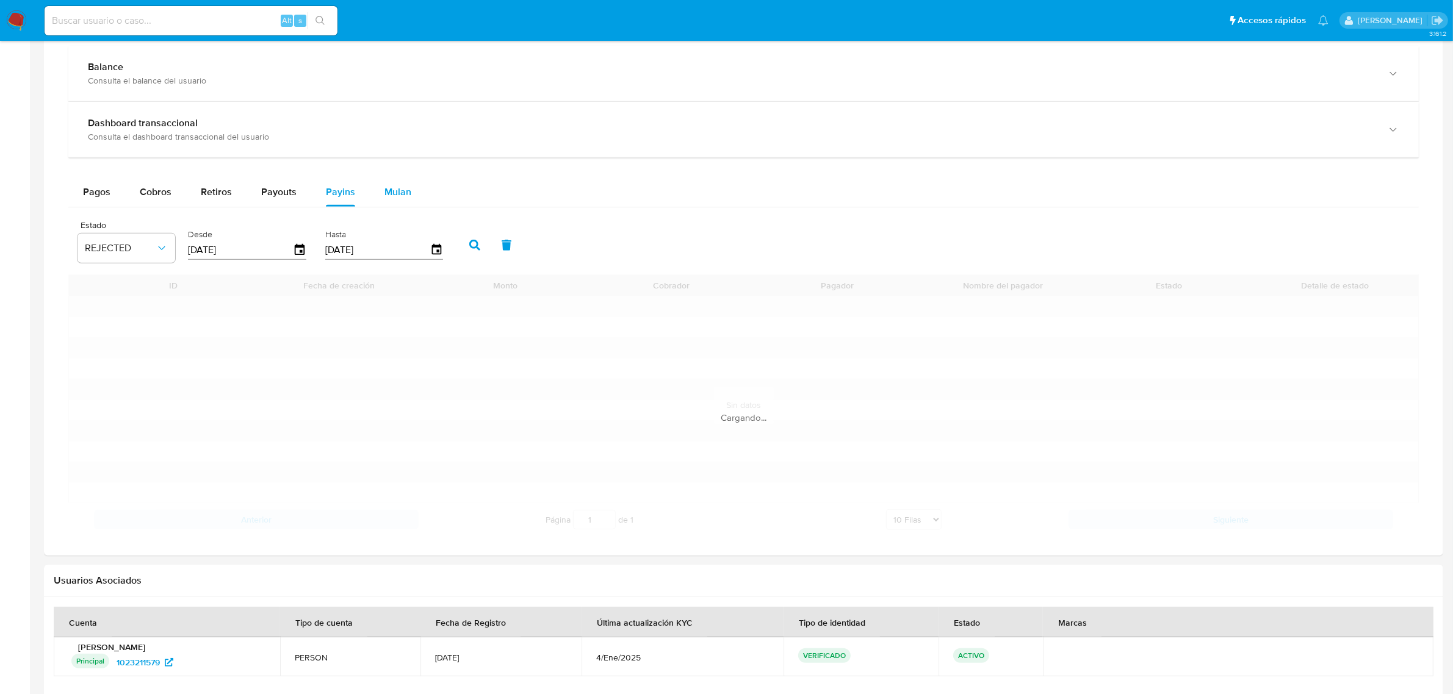
click at [401, 193] on span "Mulan" at bounding box center [397, 192] width 27 height 14
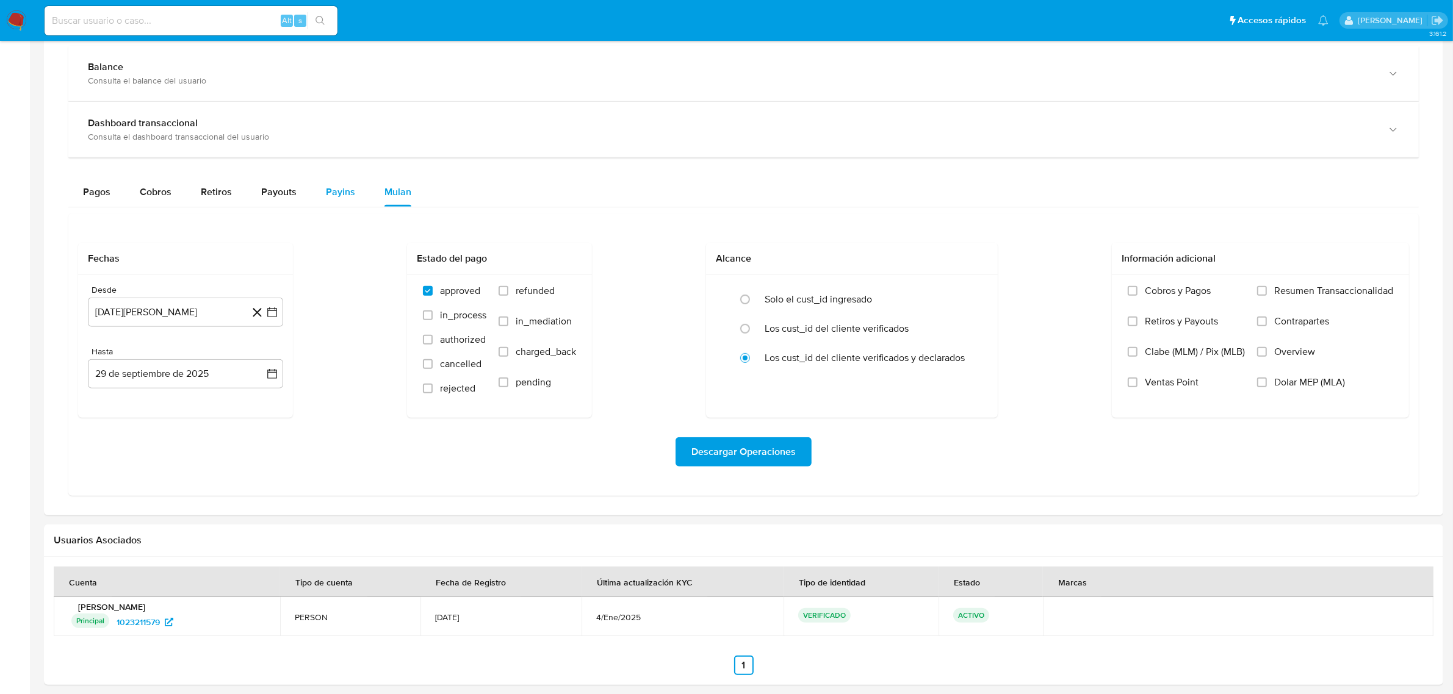
click at [346, 190] on span "Payins" at bounding box center [340, 192] width 29 height 14
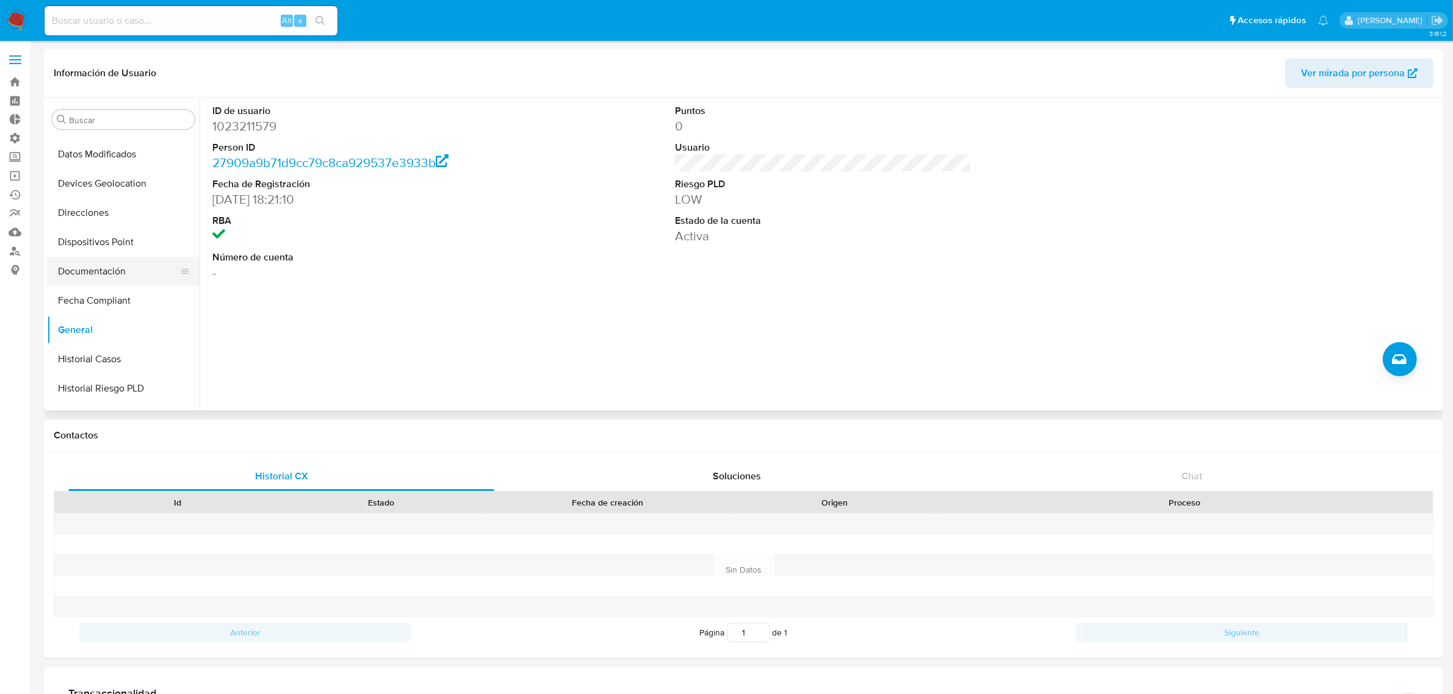
scroll to position [305, 0]
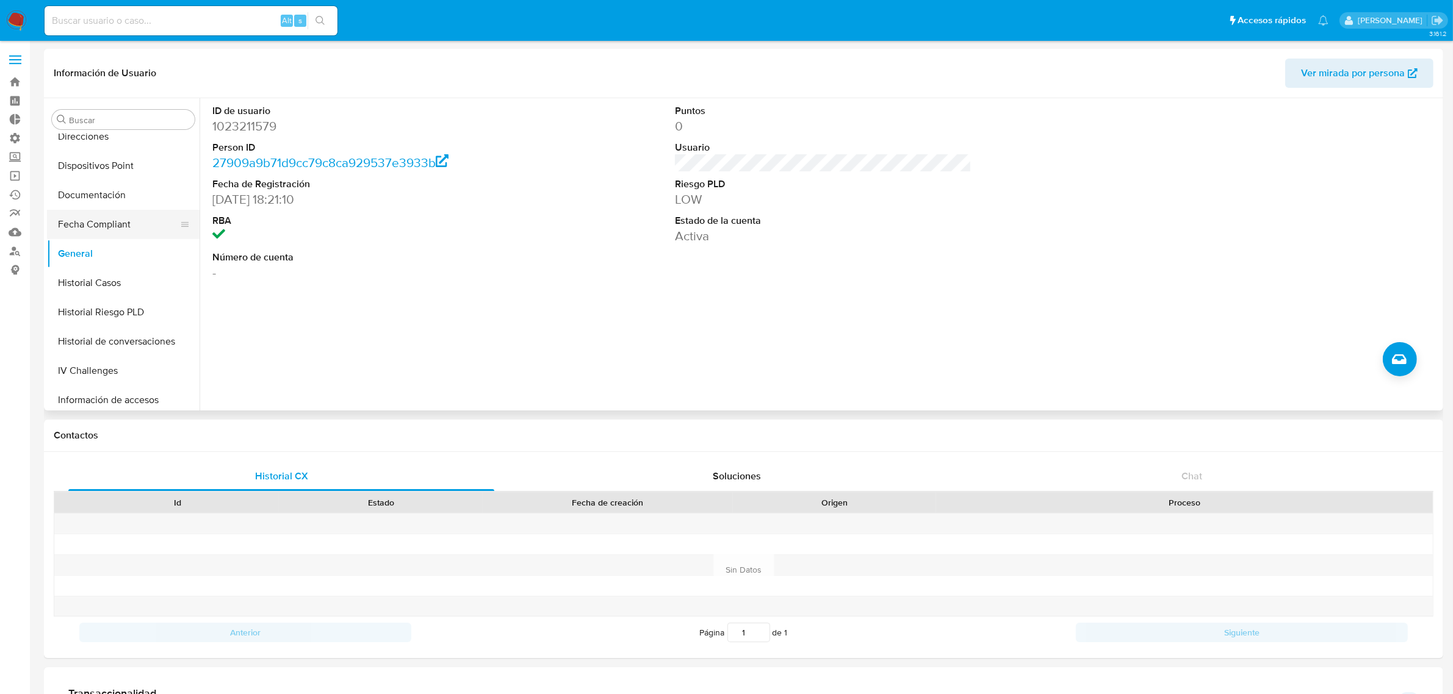
click at [95, 212] on button "Fecha Compliant" at bounding box center [118, 224] width 143 height 29
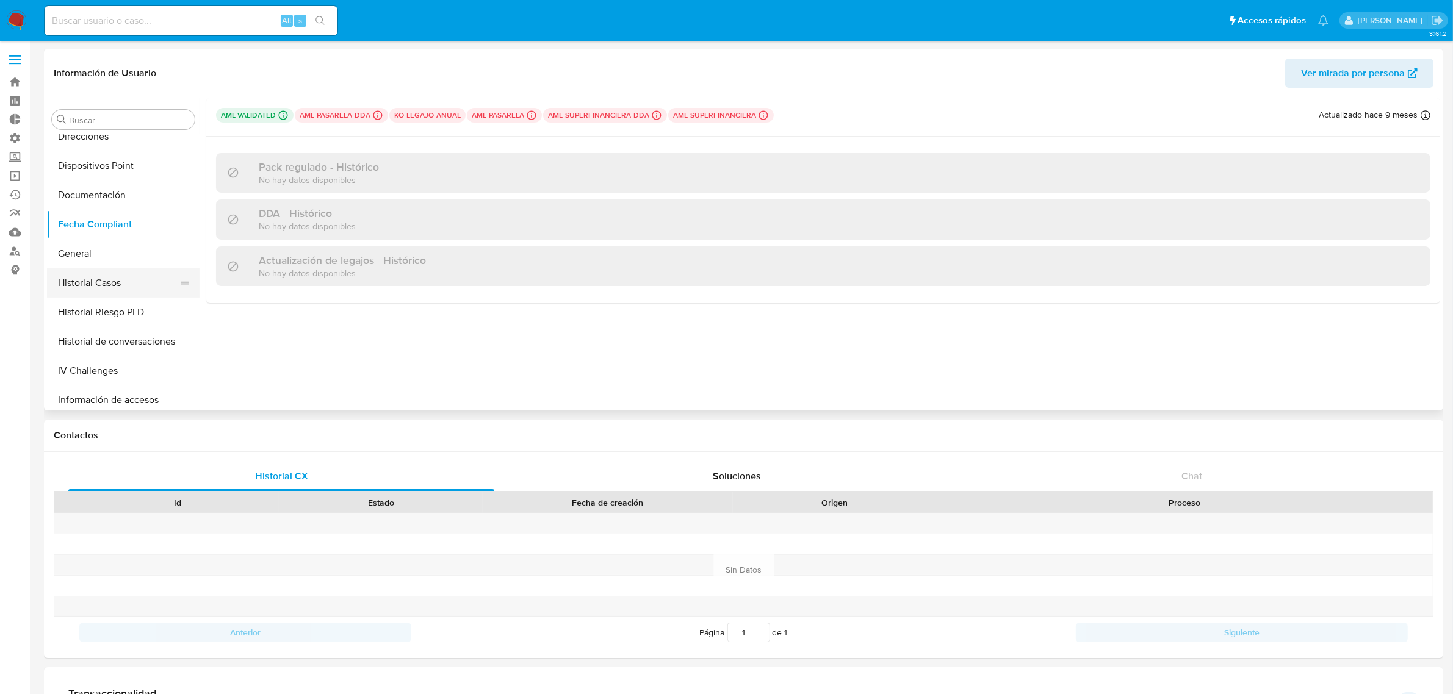
click at [106, 292] on button "Historial Casos" at bounding box center [118, 282] width 143 height 29
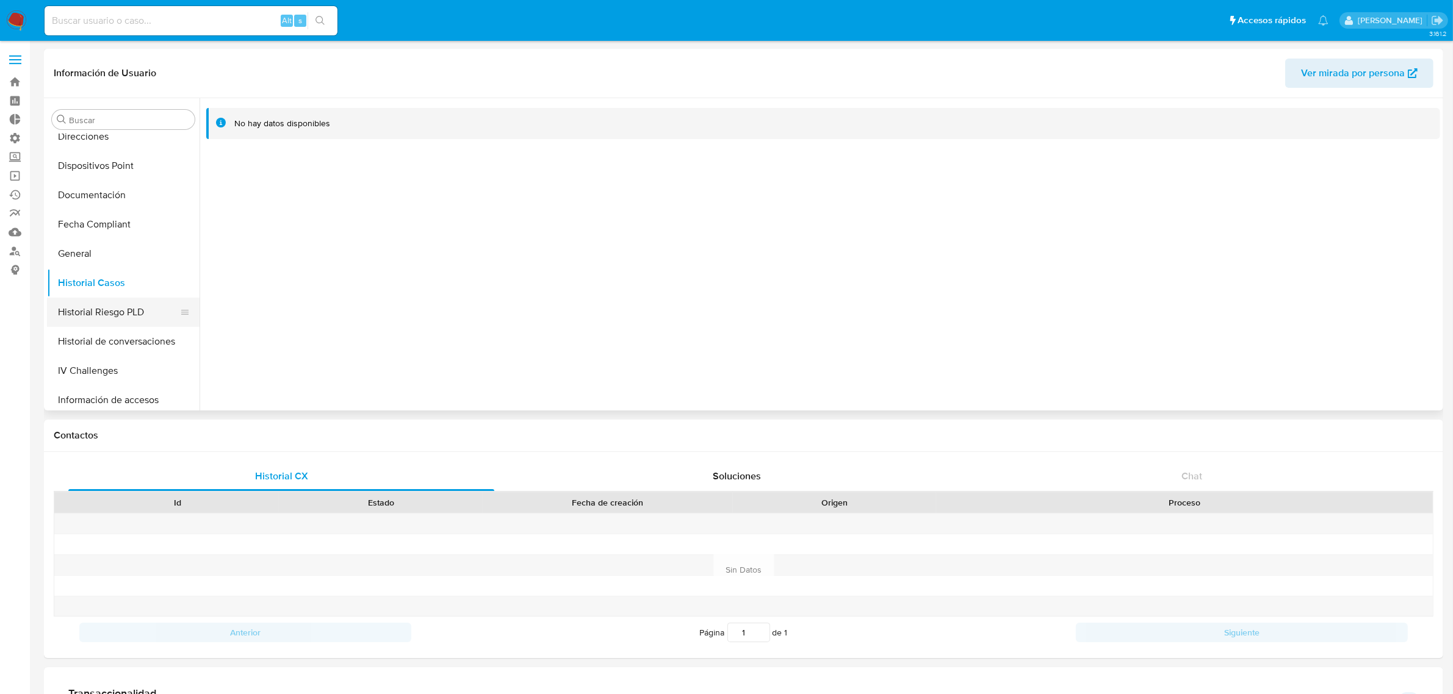
click at [117, 304] on button "Historial Riesgo PLD" at bounding box center [118, 312] width 143 height 29
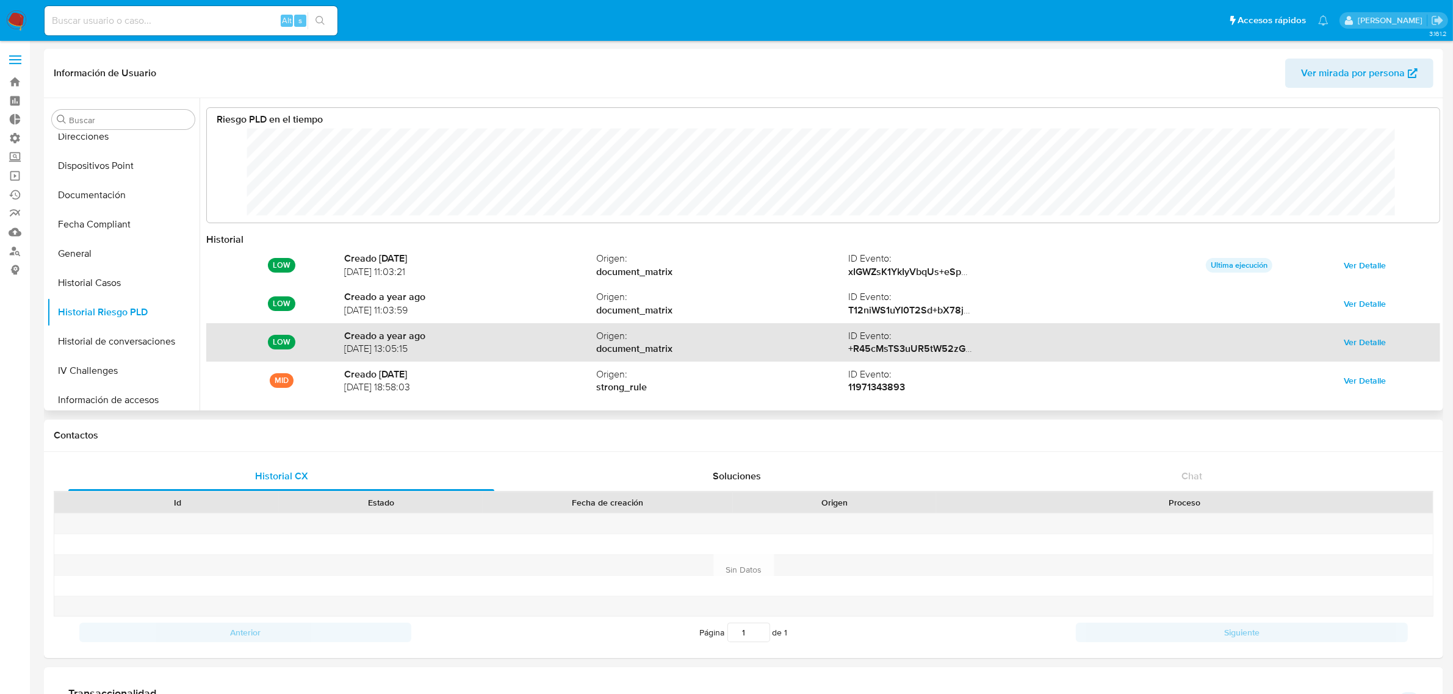
scroll to position [0, 0]
click at [1386, 344] on button "Ver Detalle" at bounding box center [1364, 343] width 59 height 20
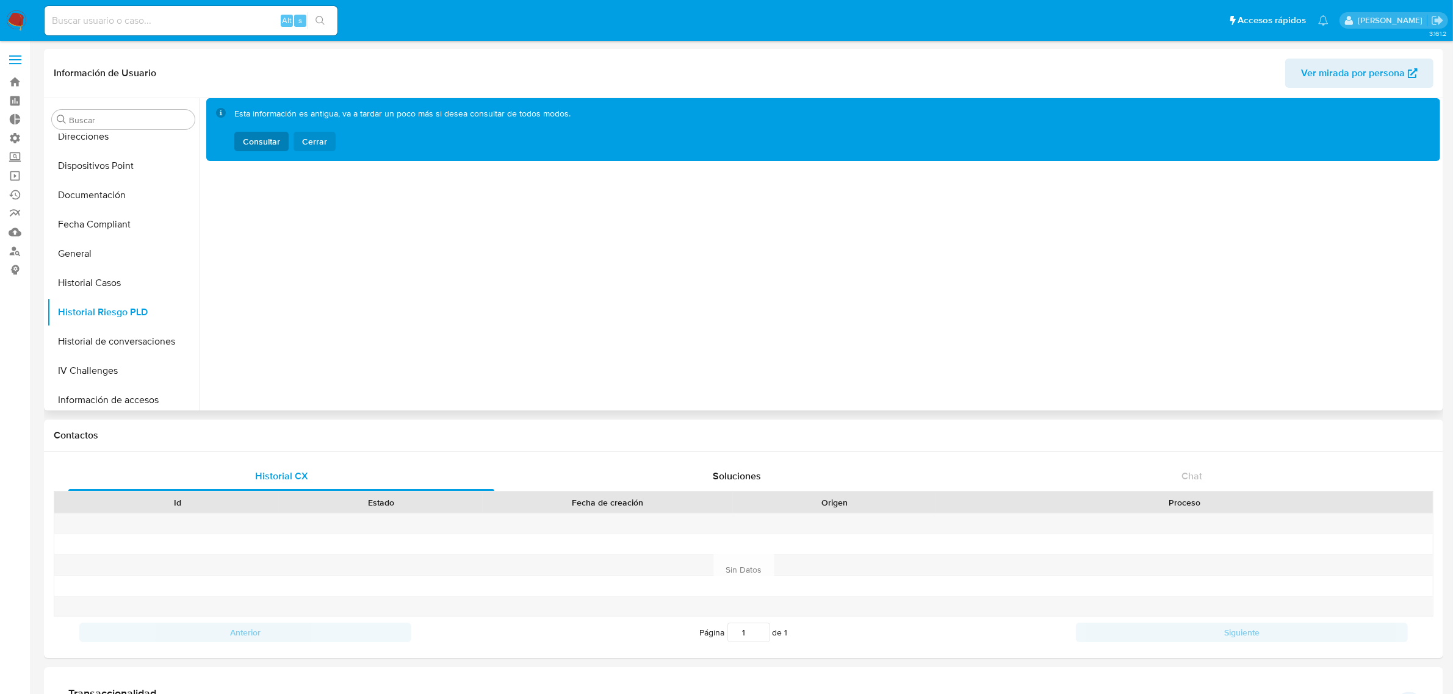
click at [317, 142] on span "Cerrar" at bounding box center [314, 142] width 25 height 20
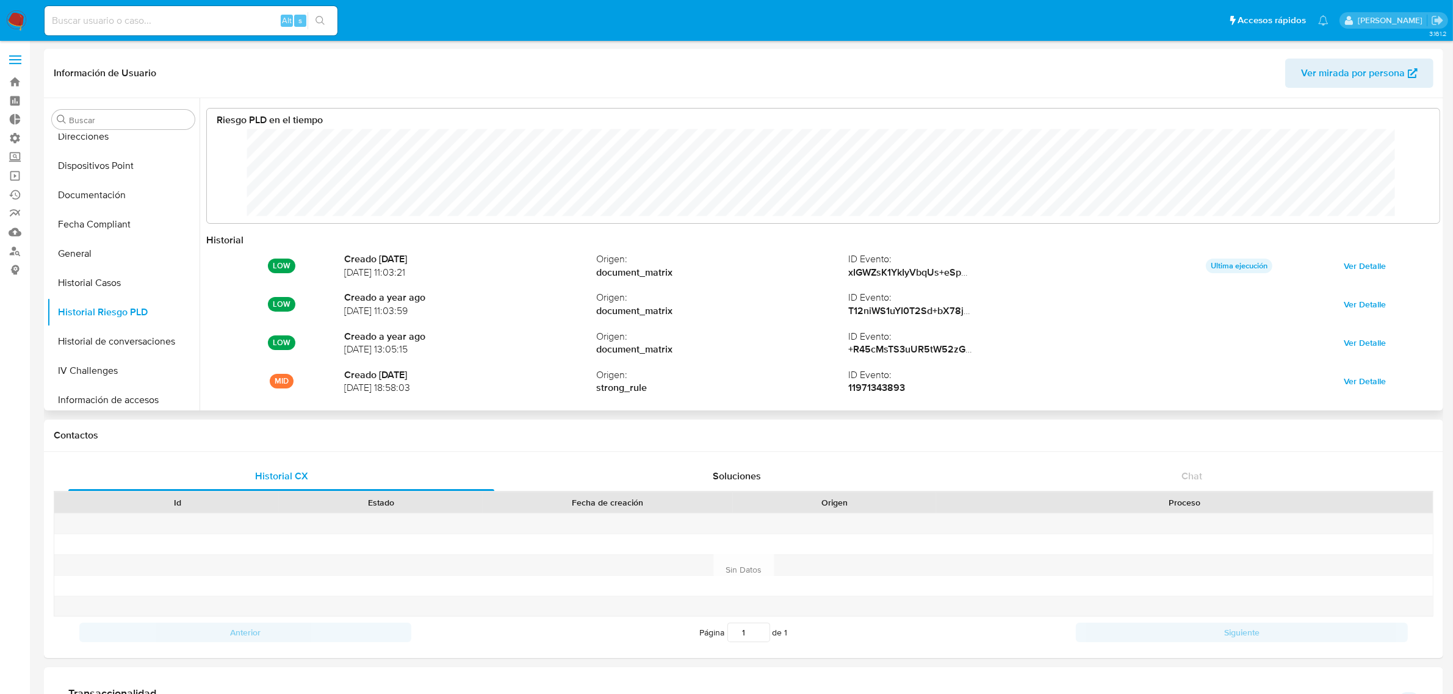
scroll to position [92, 1208]
